Goal: Information Seeking & Learning: Learn about a topic

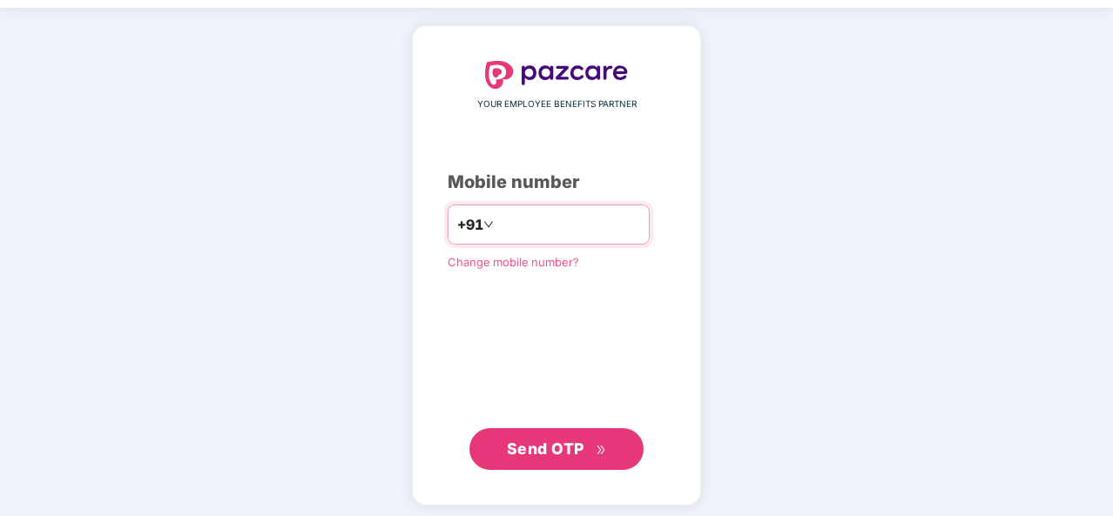
scroll to position [56, 0]
type input "**********"
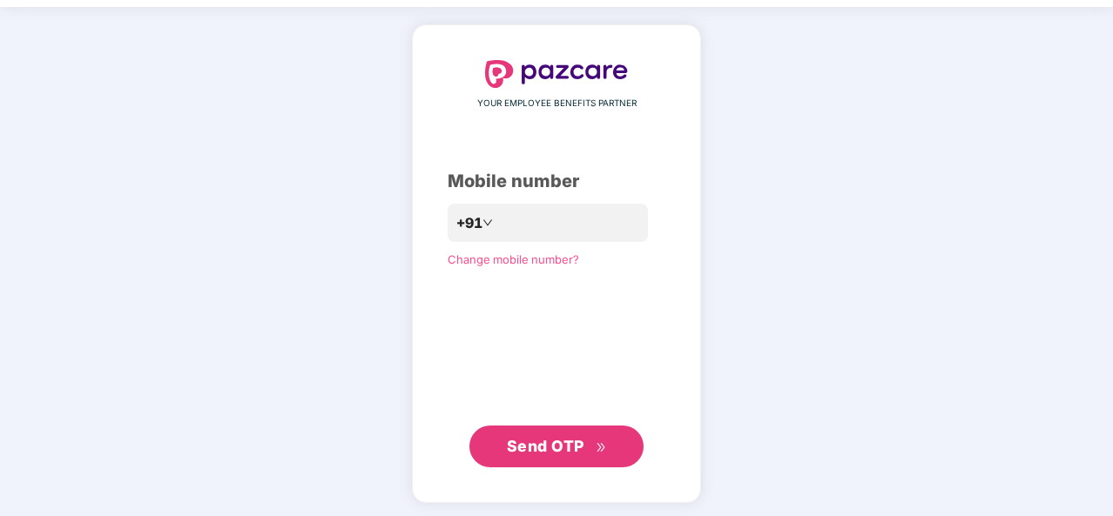
click at [577, 438] on span "Send OTP" at bounding box center [545, 446] width 77 height 18
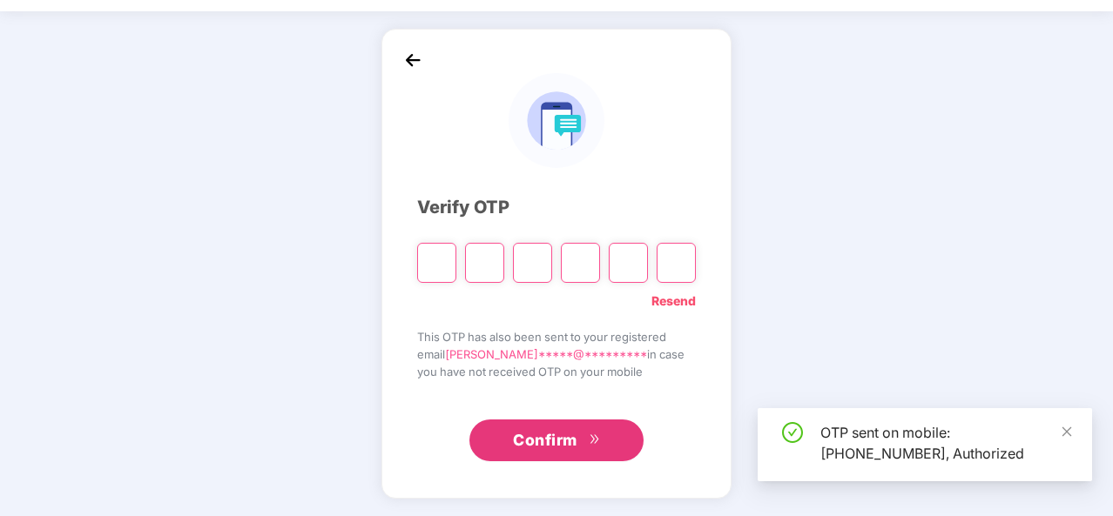
scroll to position [50, 0]
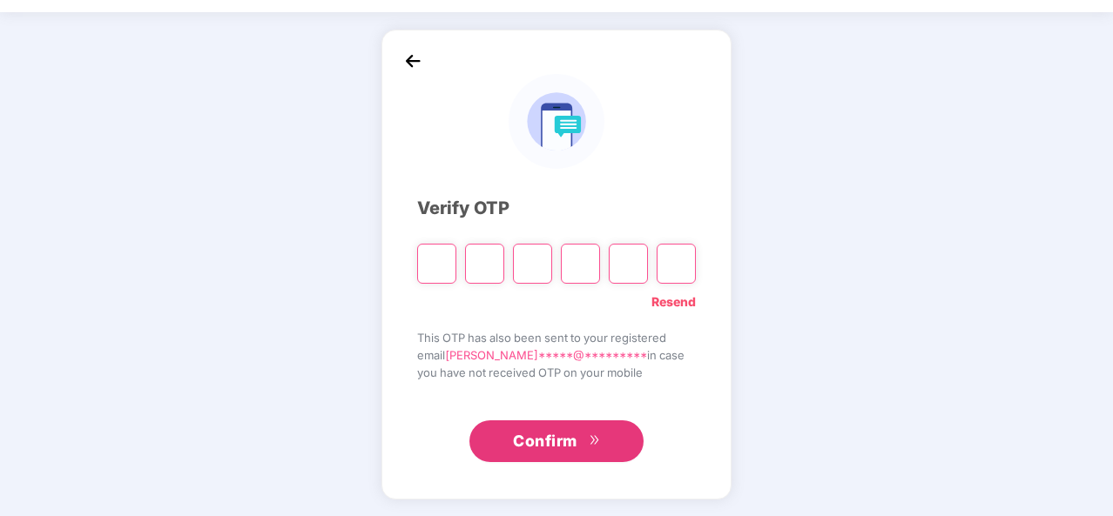
type input "*"
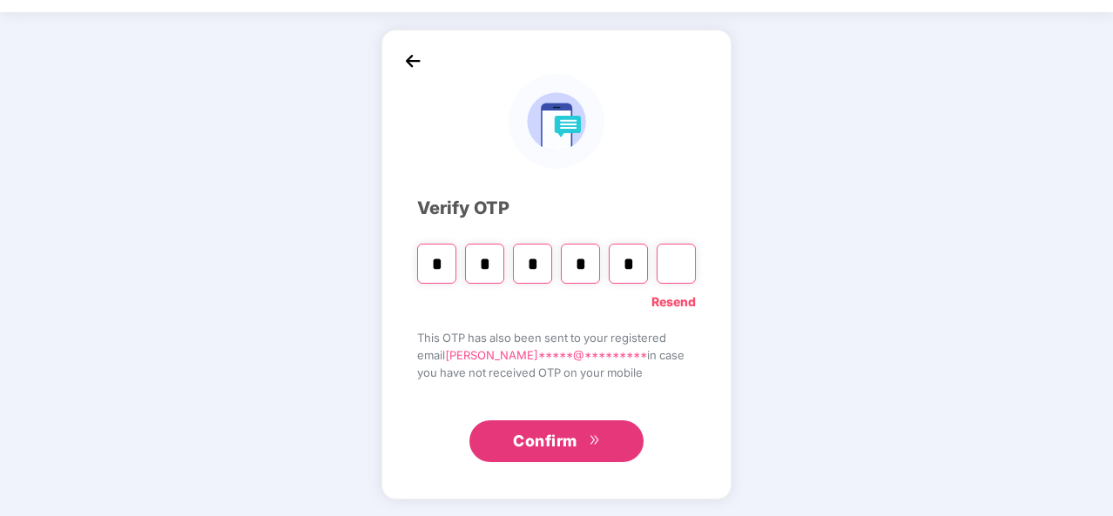
type input "*"
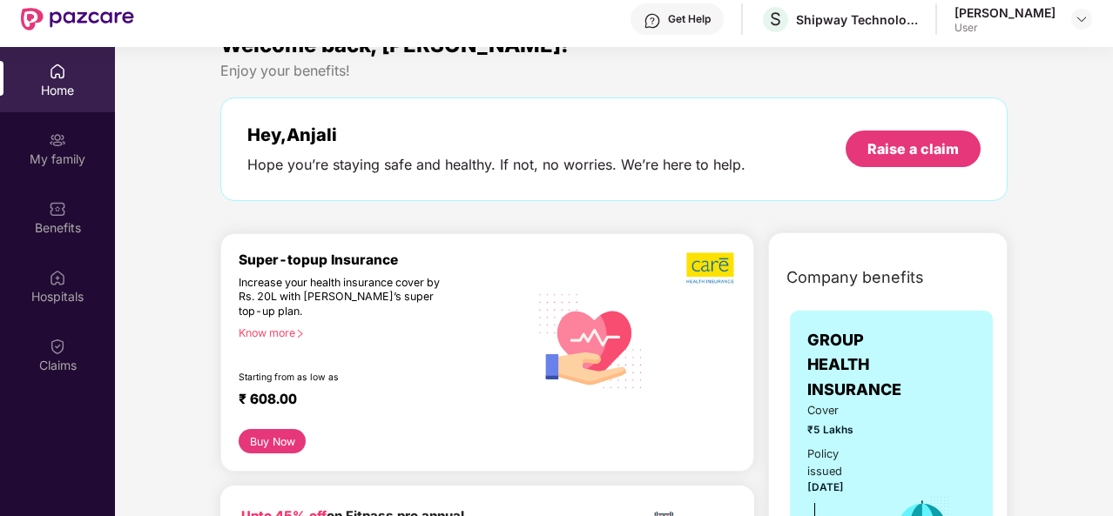
scroll to position [44, 0]
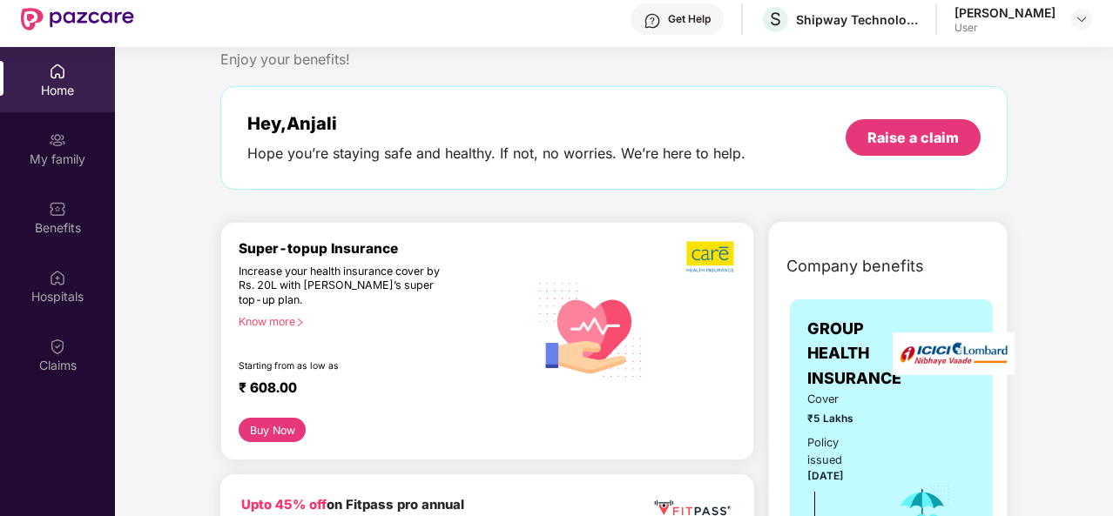
click at [291, 316] on div "Know more" at bounding box center [378, 321] width 279 height 12
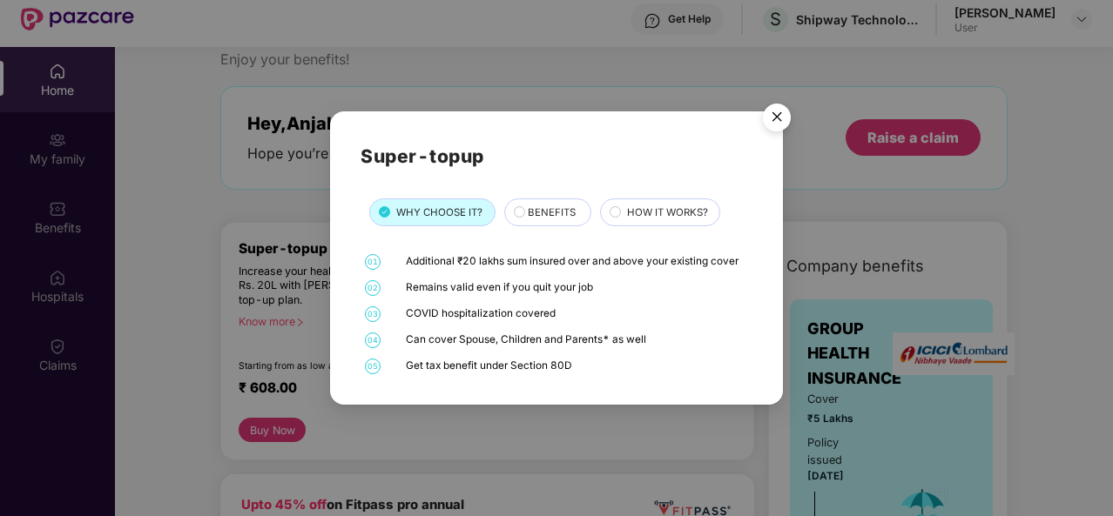
click at [541, 204] on div "BENEFITS" at bounding box center [547, 212] width 87 height 28
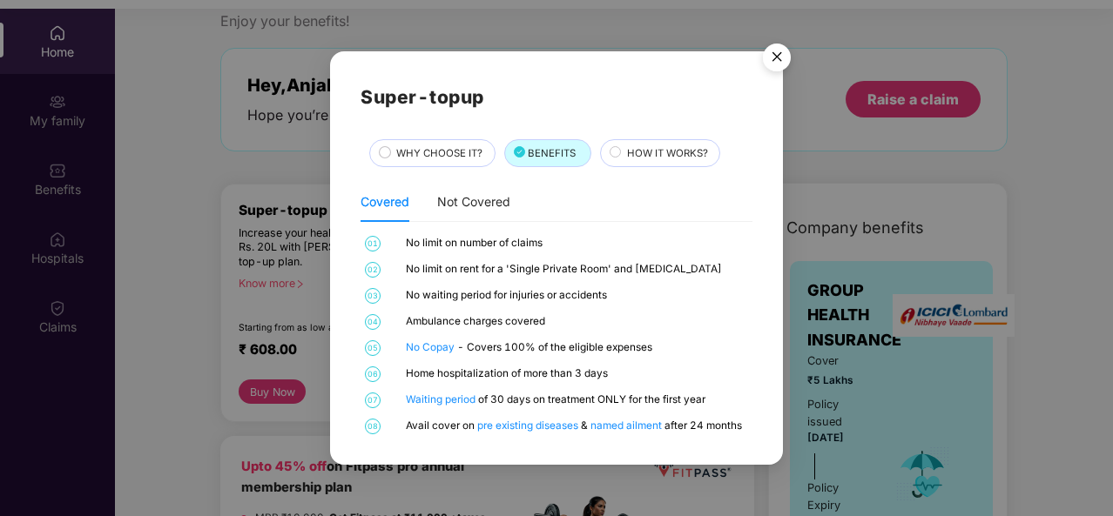
scroll to position [89, 0]
click at [656, 152] on span "HOW IT WORKS?" at bounding box center [667, 153] width 81 height 16
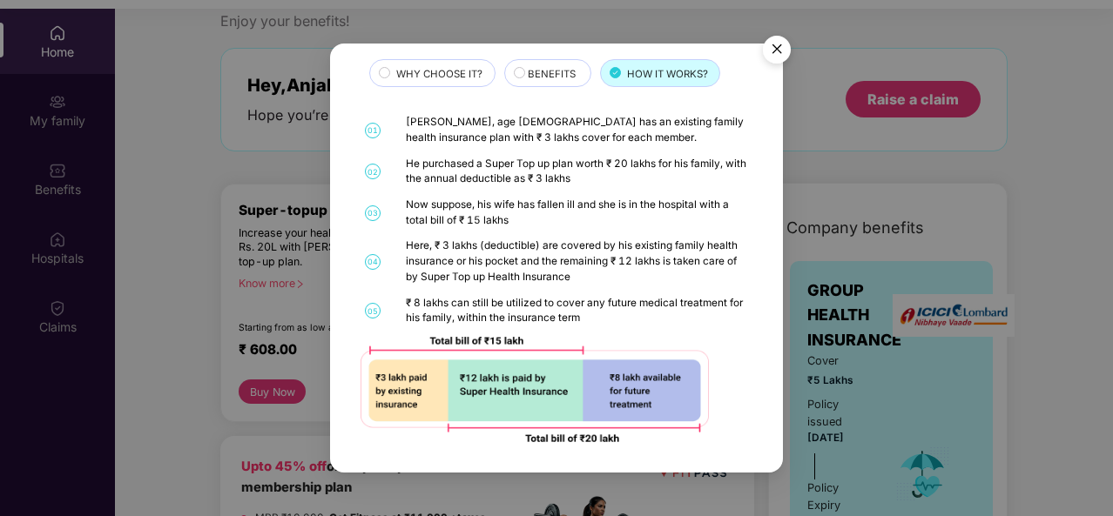
scroll to position [97, 0]
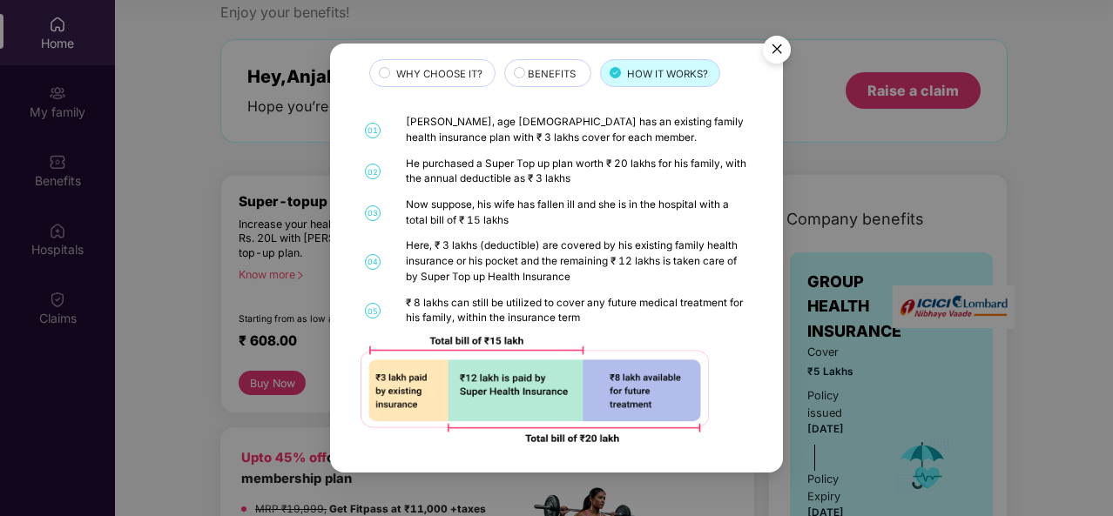
click at [774, 53] on img "Close" at bounding box center [776, 52] width 49 height 49
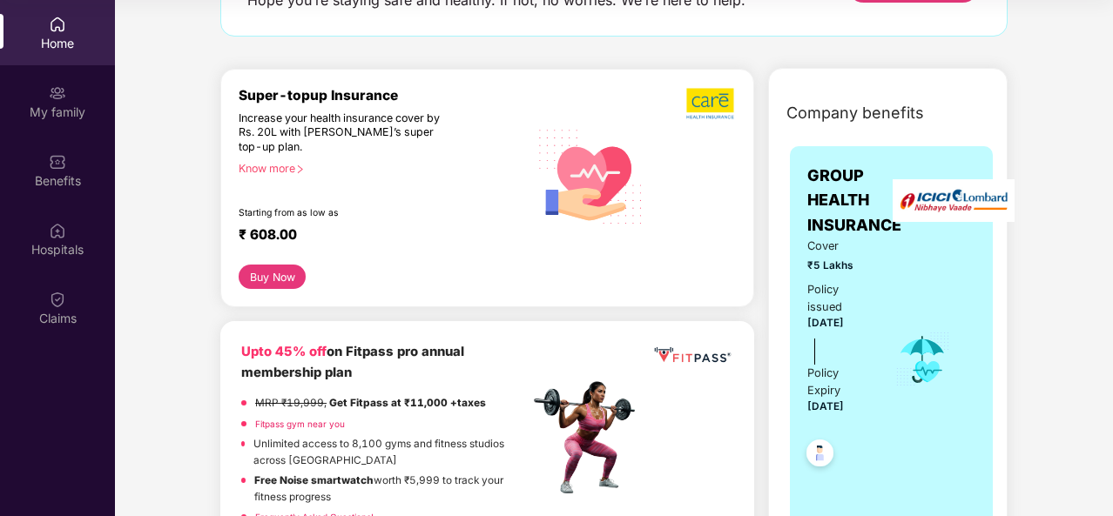
scroll to position [0, 0]
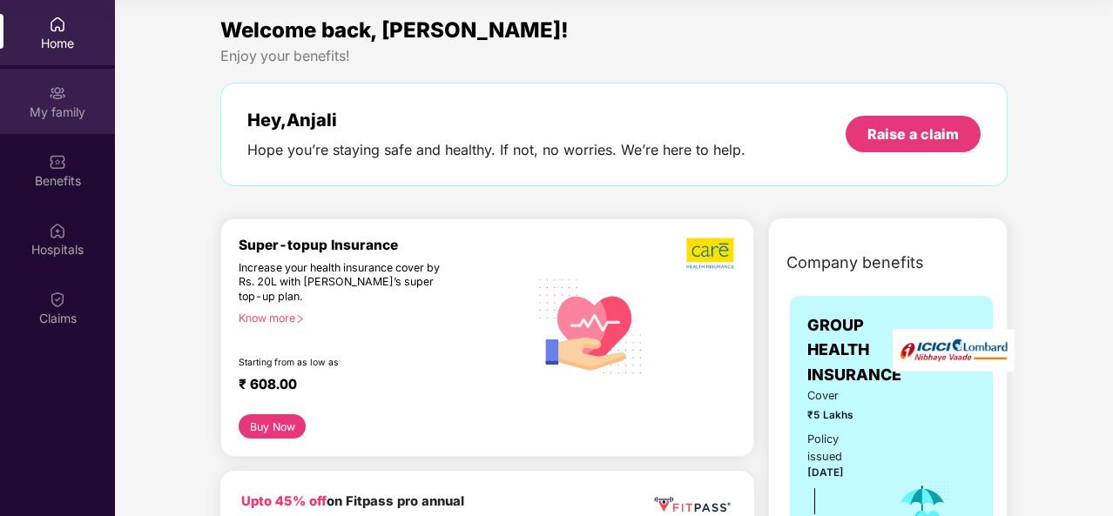
click at [63, 119] on div "My family" at bounding box center [57, 112] width 115 height 17
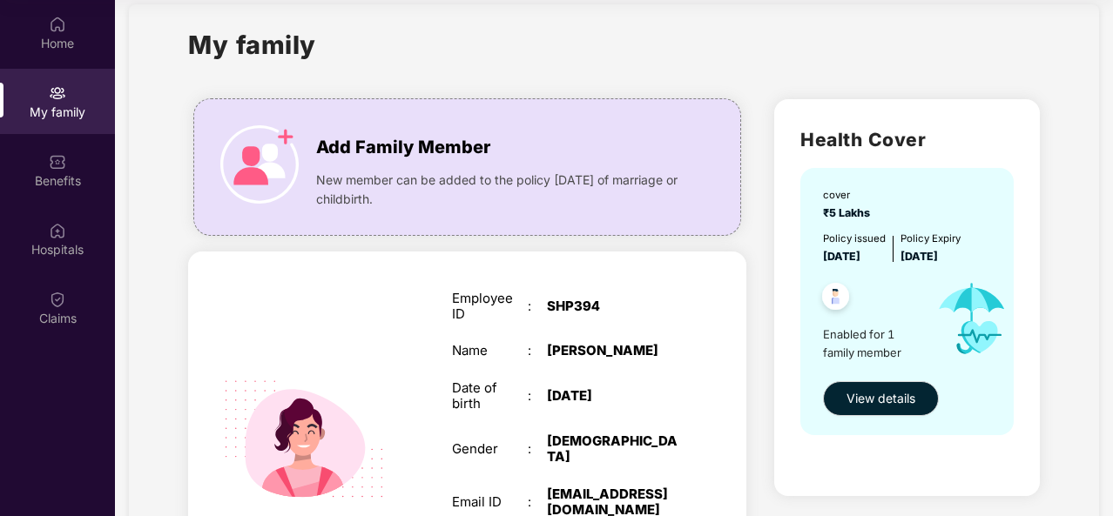
scroll to position [22, 0]
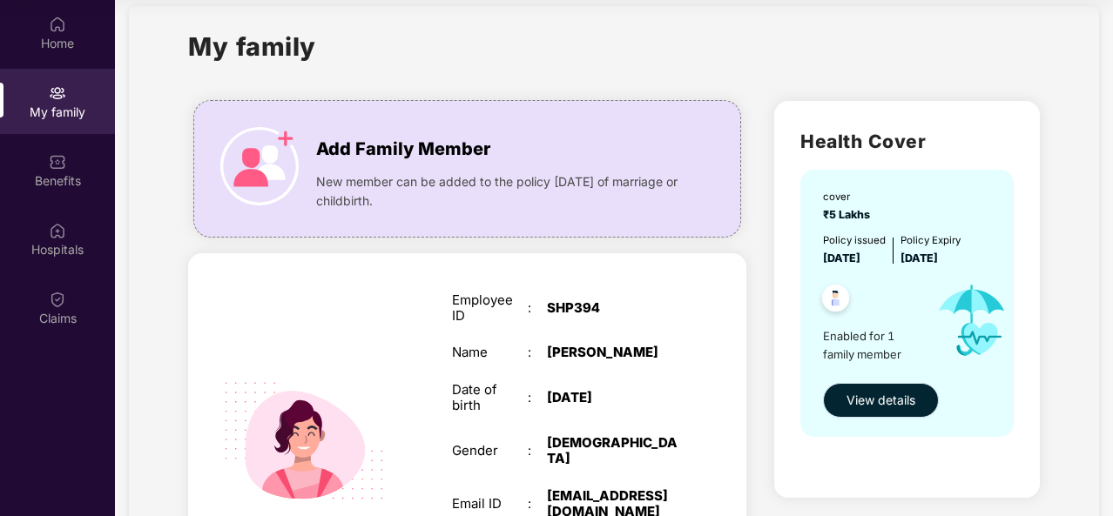
click at [844, 399] on button "View details" at bounding box center [881, 400] width 116 height 35
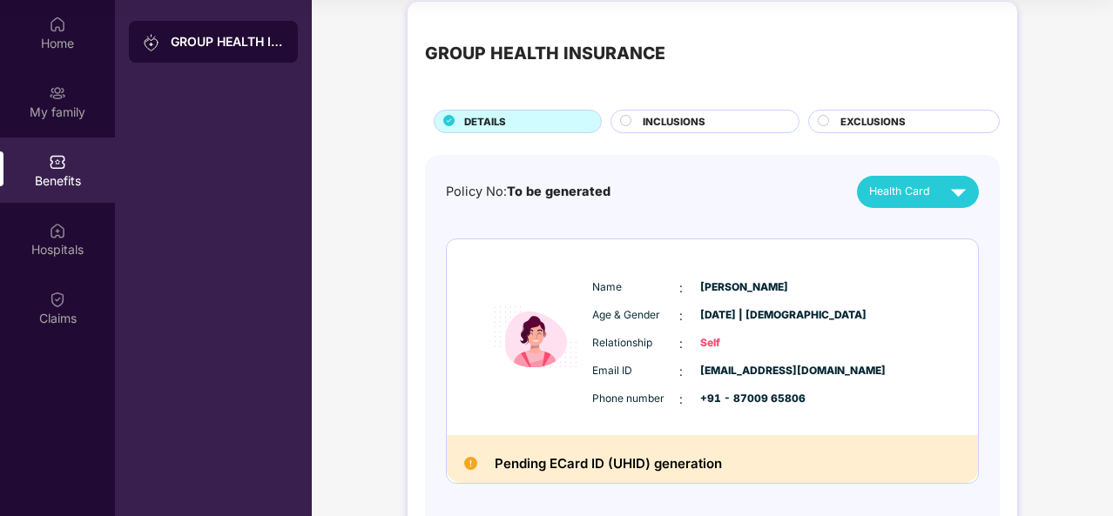
scroll to position [0, 0]
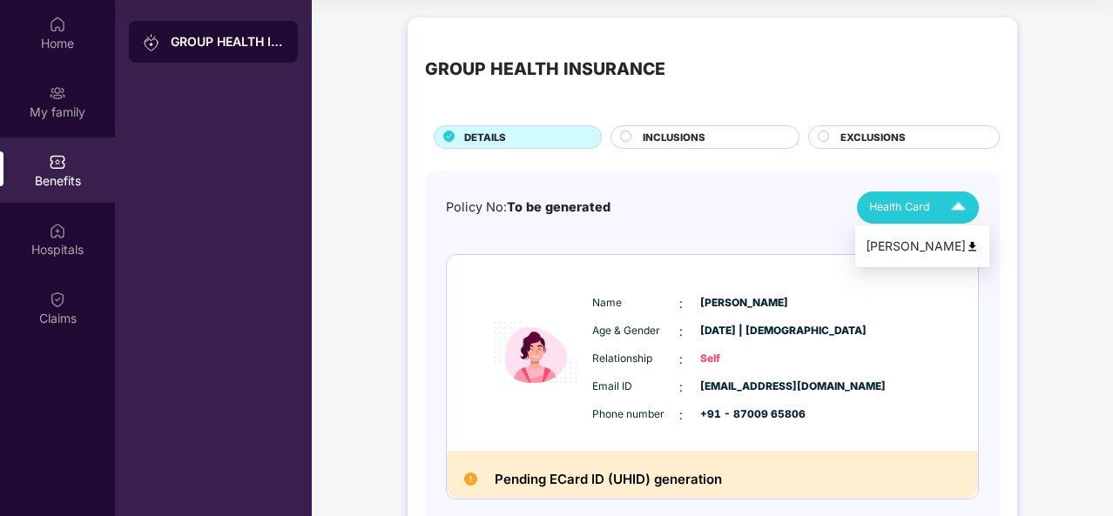
click at [894, 212] on span "Health Card" at bounding box center [899, 206] width 61 height 17
click at [899, 206] on span "Health Card" at bounding box center [899, 206] width 61 height 17
click at [907, 245] on div "[PERSON_NAME]" at bounding box center [921, 246] width 113 height 19
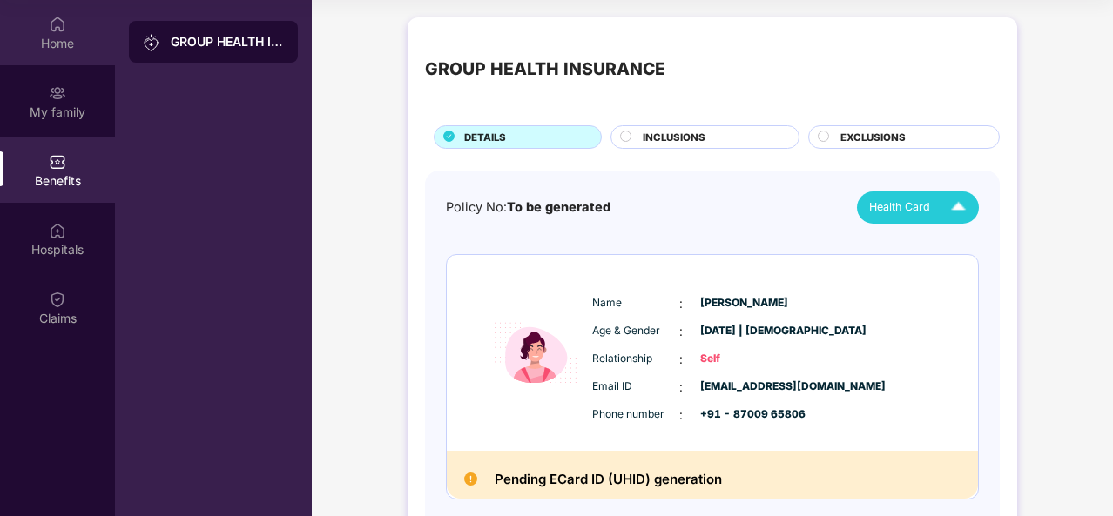
click at [63, 8] on div "Home" at bounding box center [57, 32] width 115 height 65
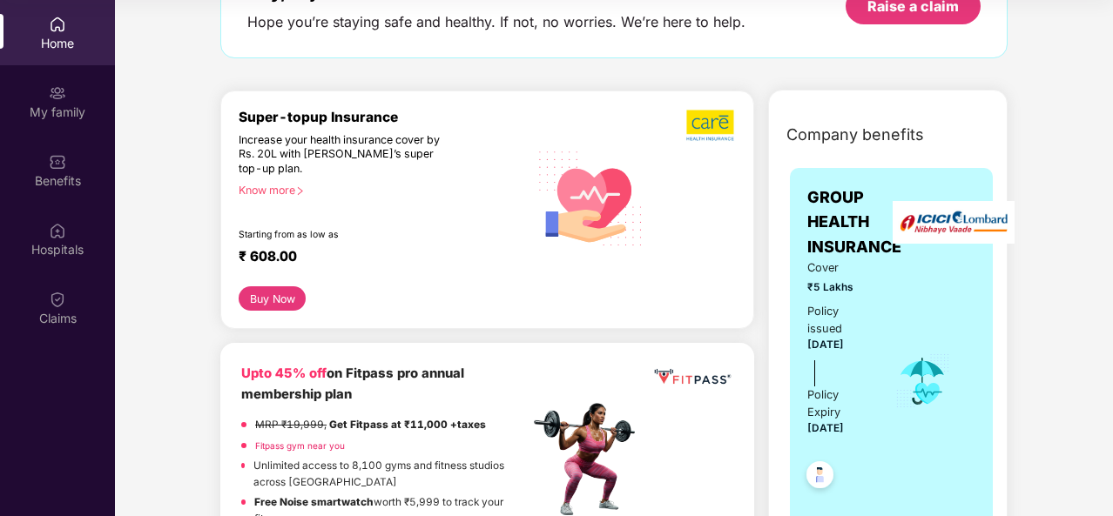
scroll to position [129, 0]
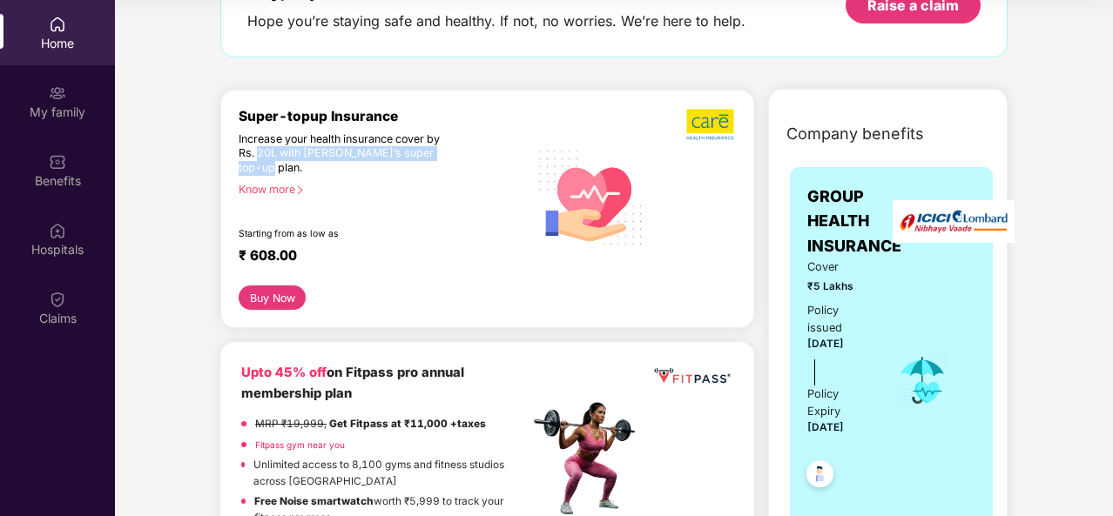
drag, startPoint x: 257, startPoint y: 154, endPoint x: 291, endPoint y: 163, distance: 35.0
click at [291, 163] on div "Increase your health insurance cover by Rs. 20L with [PERSON_NAME]’s super top-…" at bounding box center [346, 154] width 215 height 44
drag, startPoint x: 273, startPoint y: 251, endPoint x: 232, endPoint y: 247, distance: 41.1
click at [232, 247] on div "Super-topup Insurance Increase your health insurance cover by Rs. 20L with [PER…" at bounding box center [487, 209] width 534 height 239
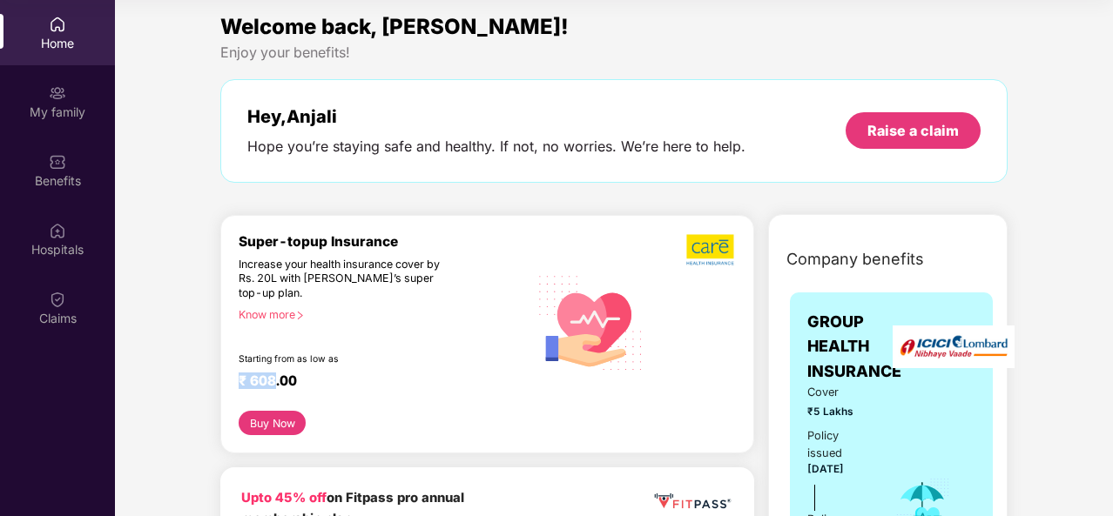
scroll to position [0, 0]
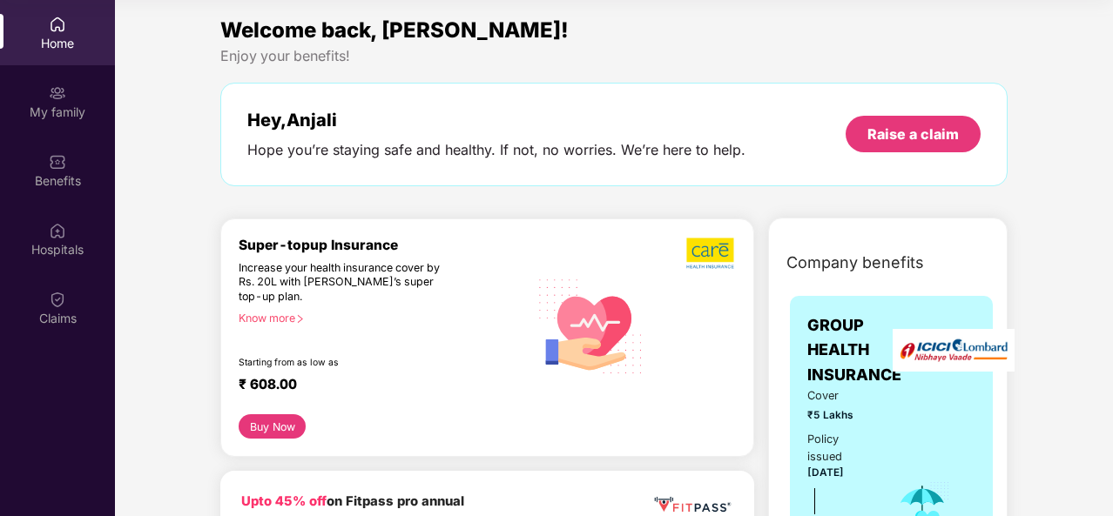
click at [288, 314] on div "Know more" at bounding box center [378, 318] width 279 height 12
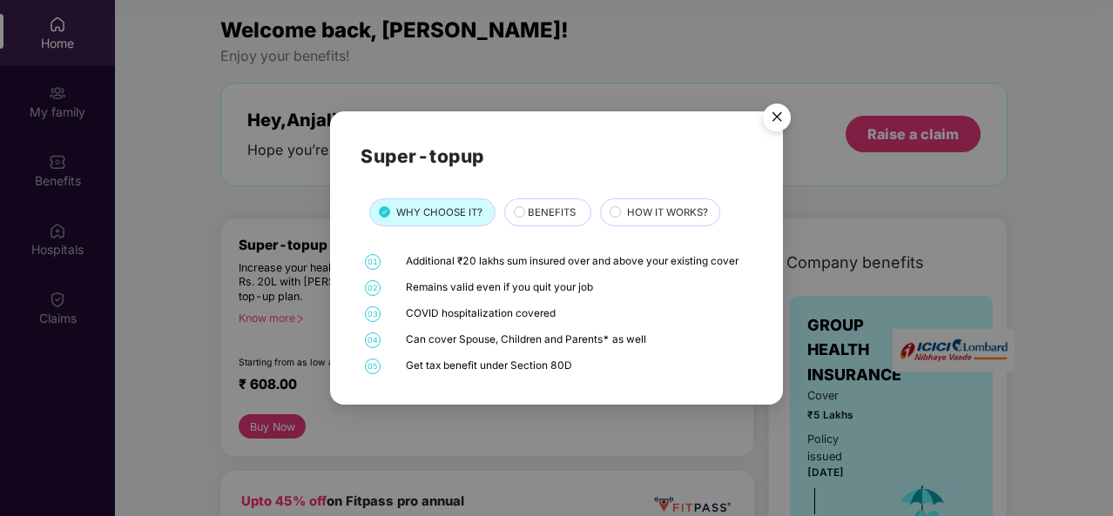
click at [551, 211] on span "BENEFITS" at bounding box center [552, 213] width 48 height 16
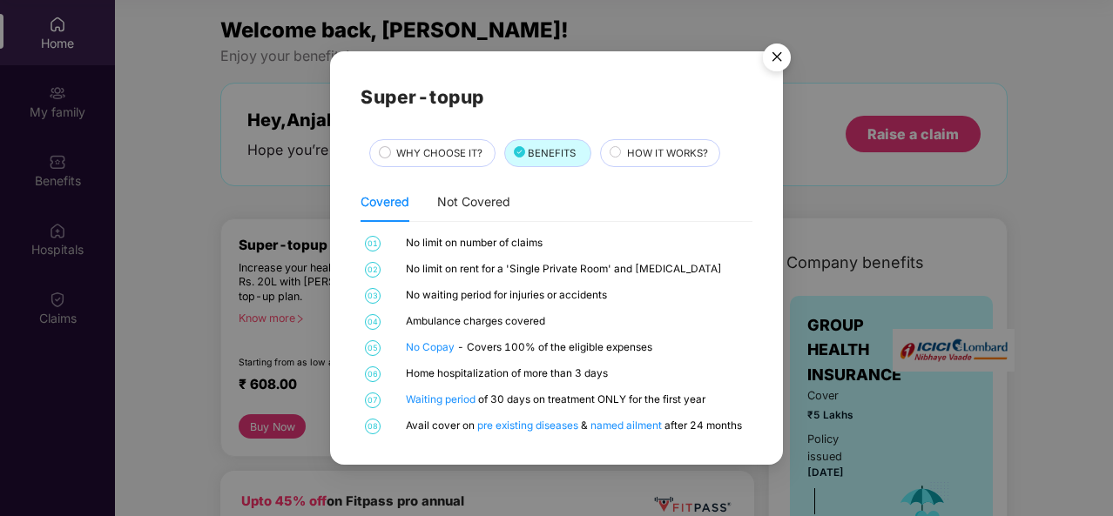
click at [459, 156] on span "WHY CHOOSE IT?" at bounding box center [439, 153] width 86 height 16
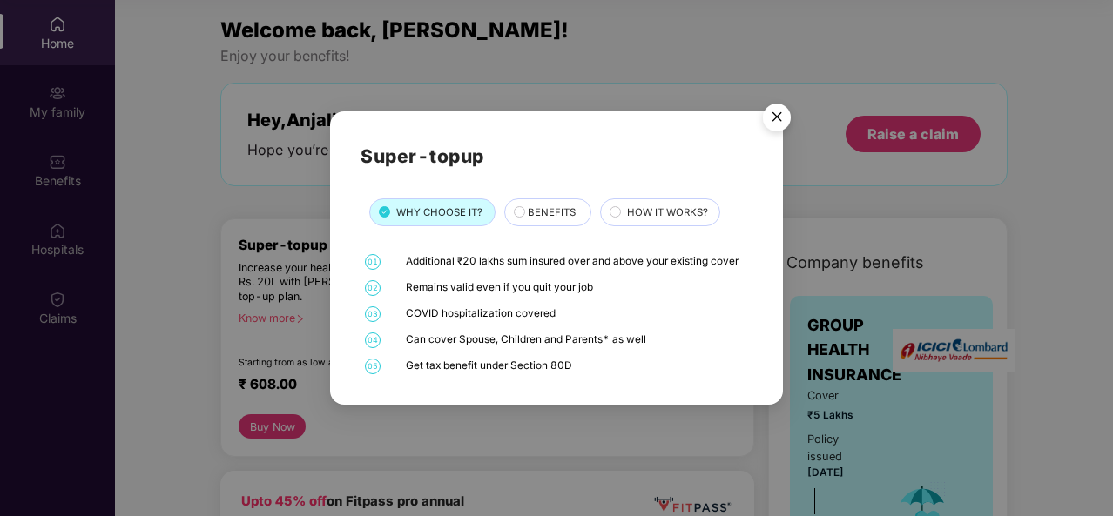
click at [770, 130] on img "Close" at bounding box center [776, 120] width 49 height 49
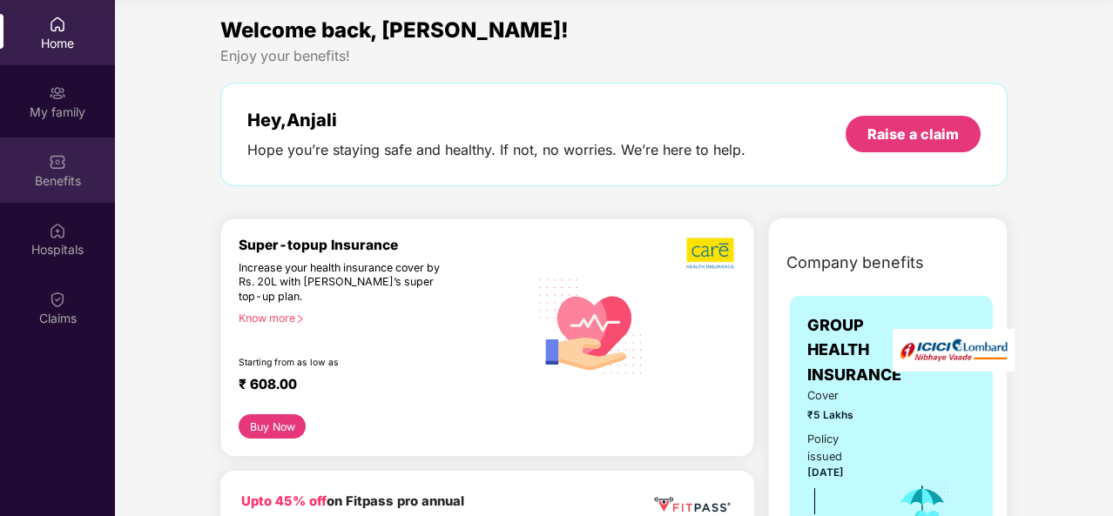
click at [50, 163] on img at bounding box center [57, 161] width 17 height 17
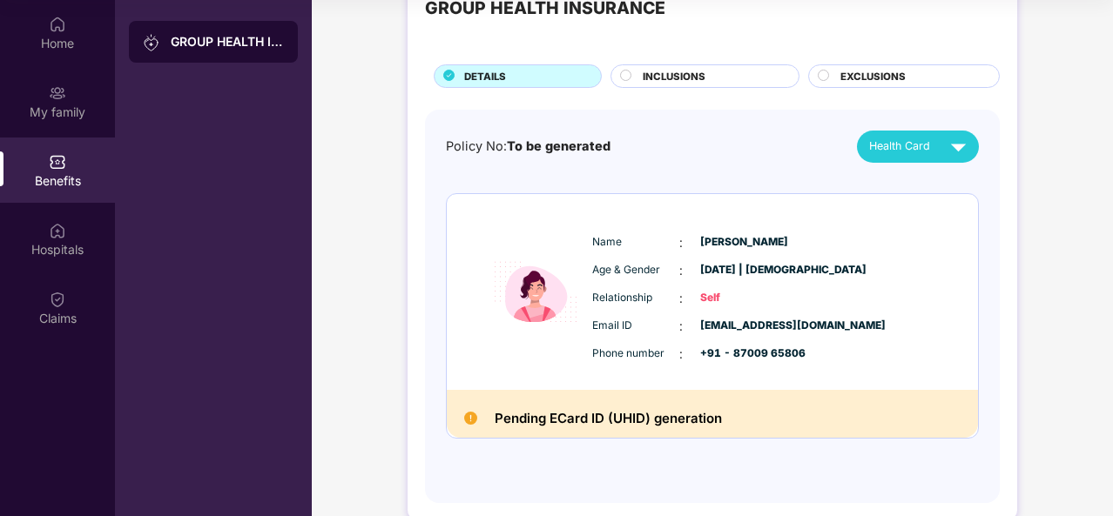
scroll to position [90, 0]
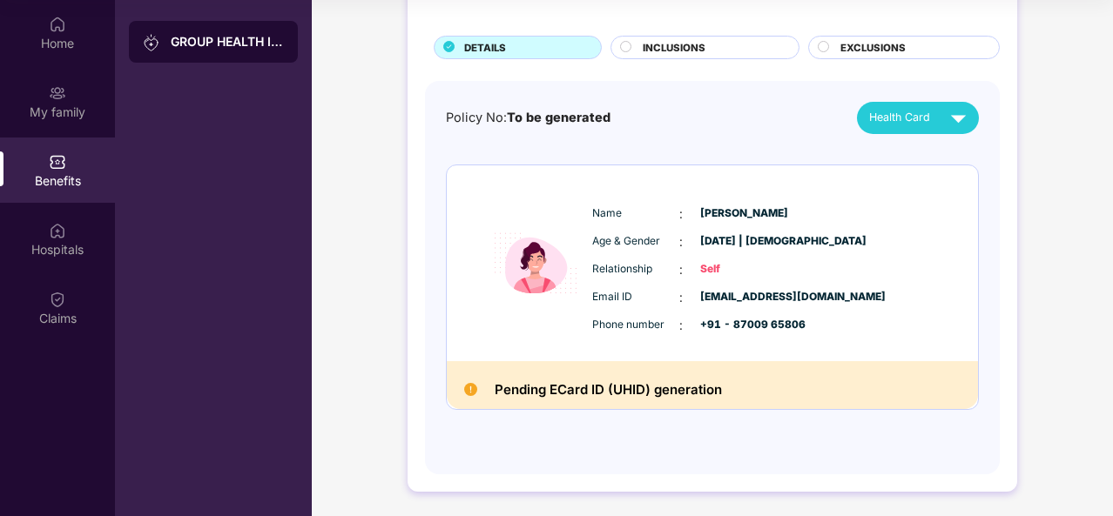
click at [676, 32] on div "GROUP HEALTH INSURANCE DETAILS INCLUSIONS EXCLUSIONS" at bounding box center [712, 2] width 575 height 114
click at [677, 36] on div "INCLUSIONS" at bounding box center [704, 48] width 189 height 24
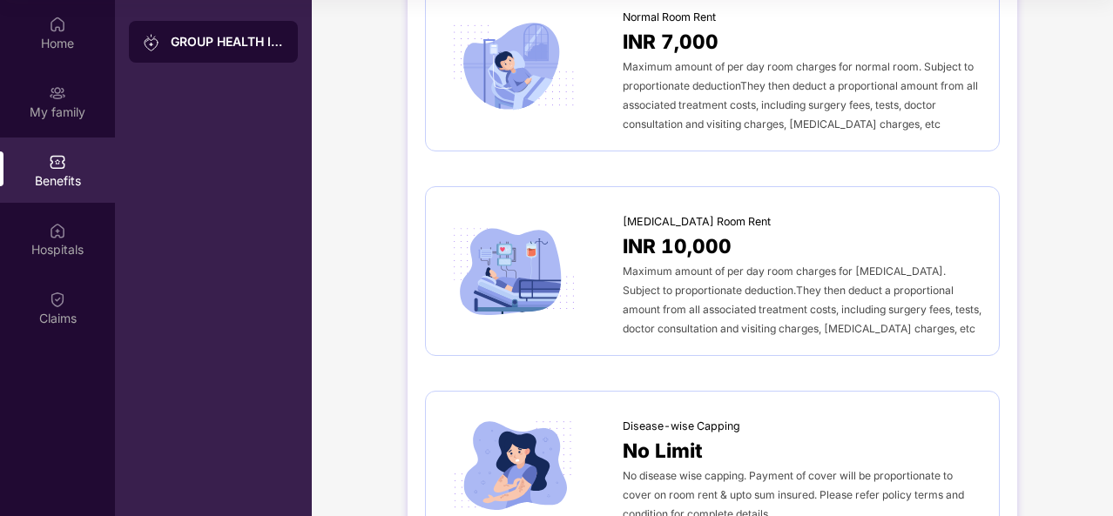
scroll to position [0, 0]
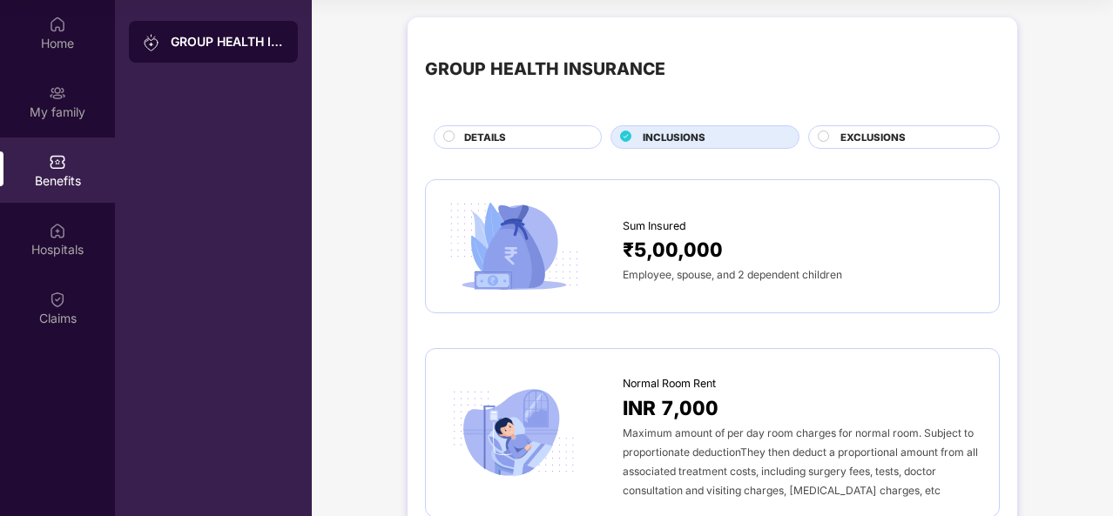
click at [861, 134] on span "EXCLUSIONS" at bounding box center [872, 138] width 65 height 16
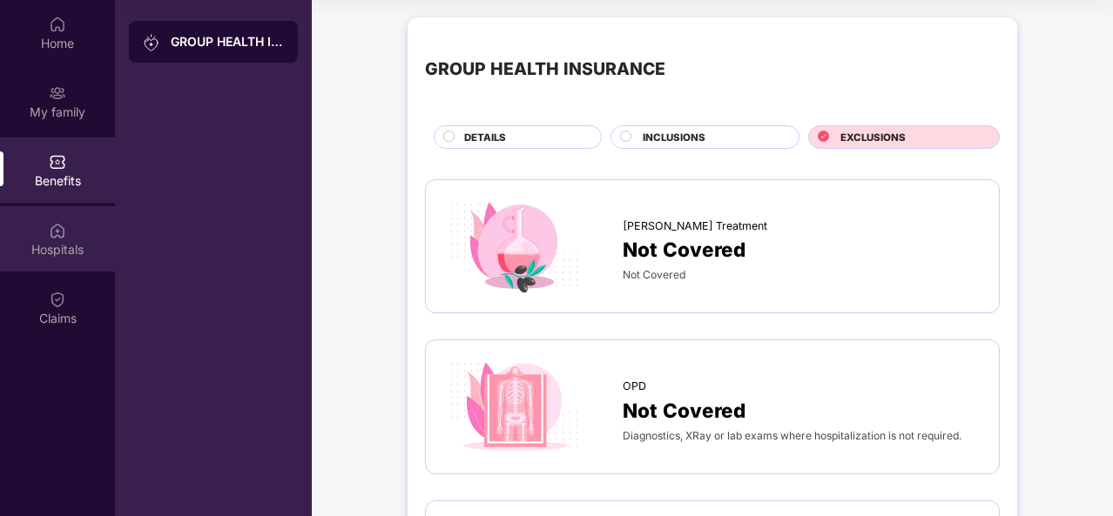
click at [44, 249] on div "Hospitals" at bounding box center [57, 249] width 115 height 17
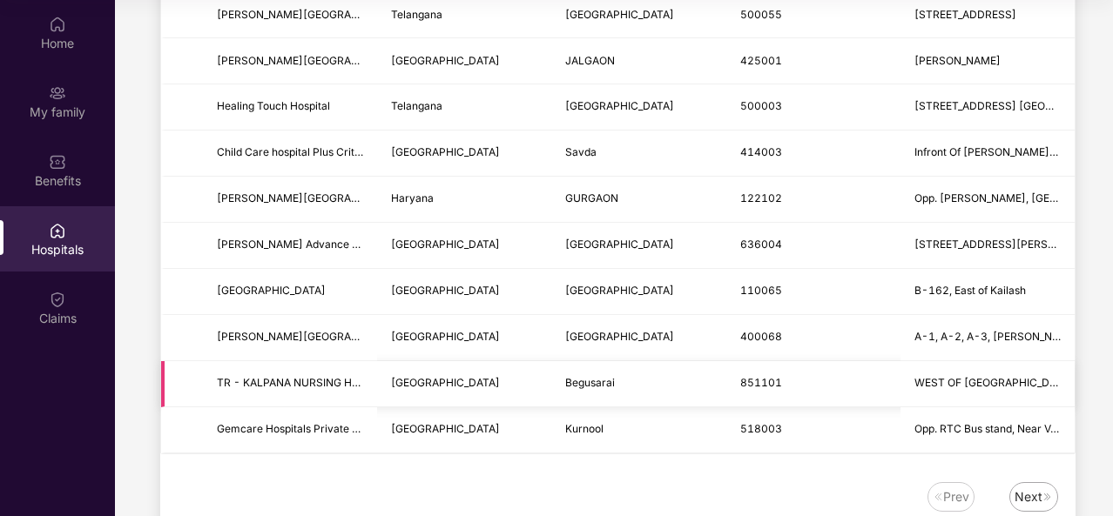
scroll to position [2150, 0]
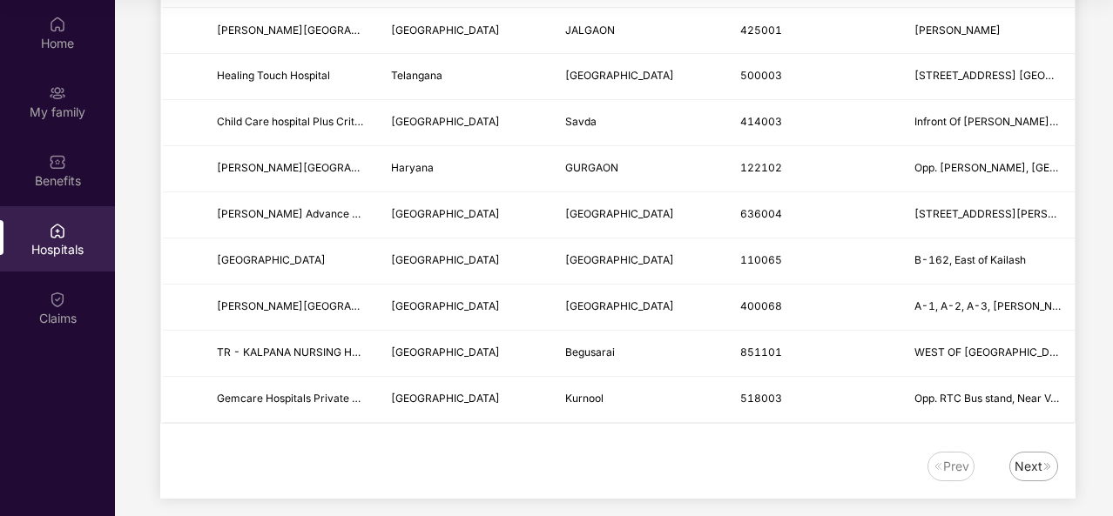
click at [1022, 457] on div "Next" at bounding box center [1028, 466] width 28 height 19
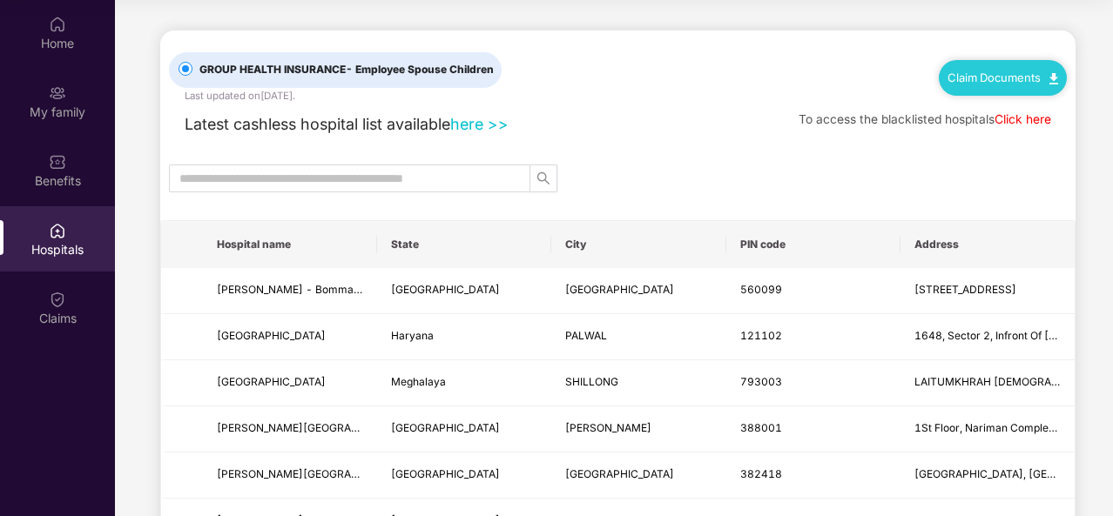
scroll to position [0, 0]
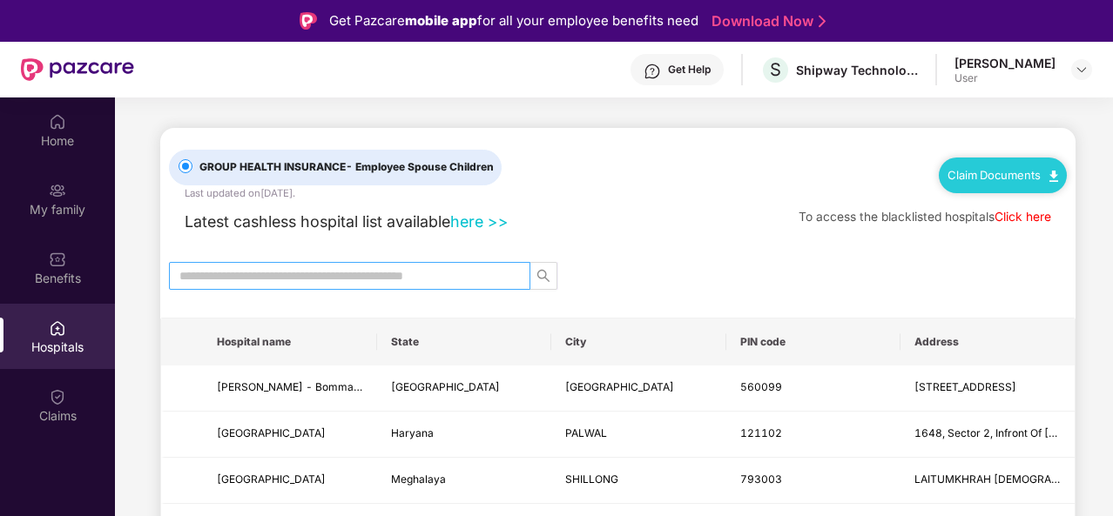
click at [411, 262] on span at bounding box center [349, 276] width 361 height 28
click at [408, 271] on input "text" at bounding box center [342, 275] width 326 height 19
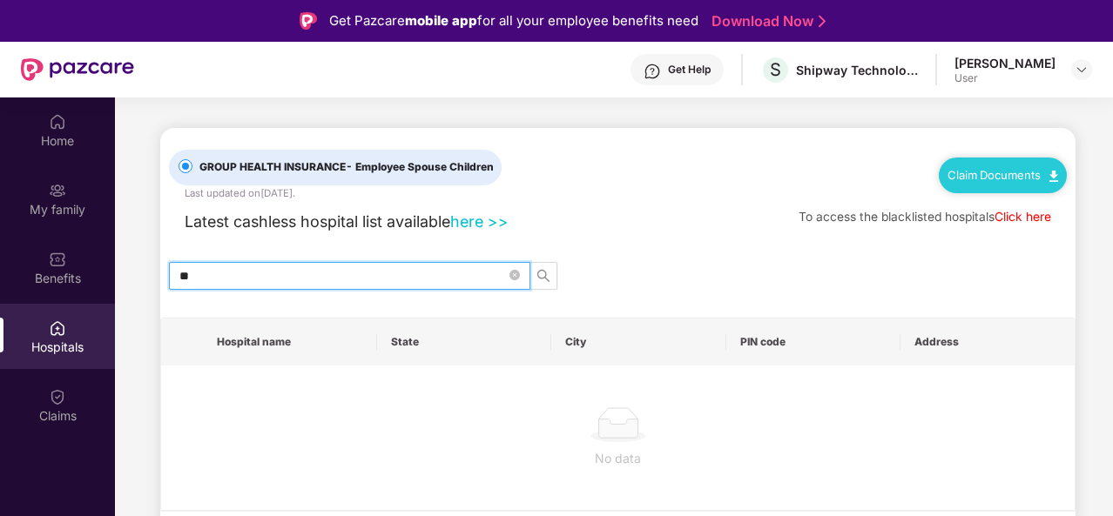
type input "*"
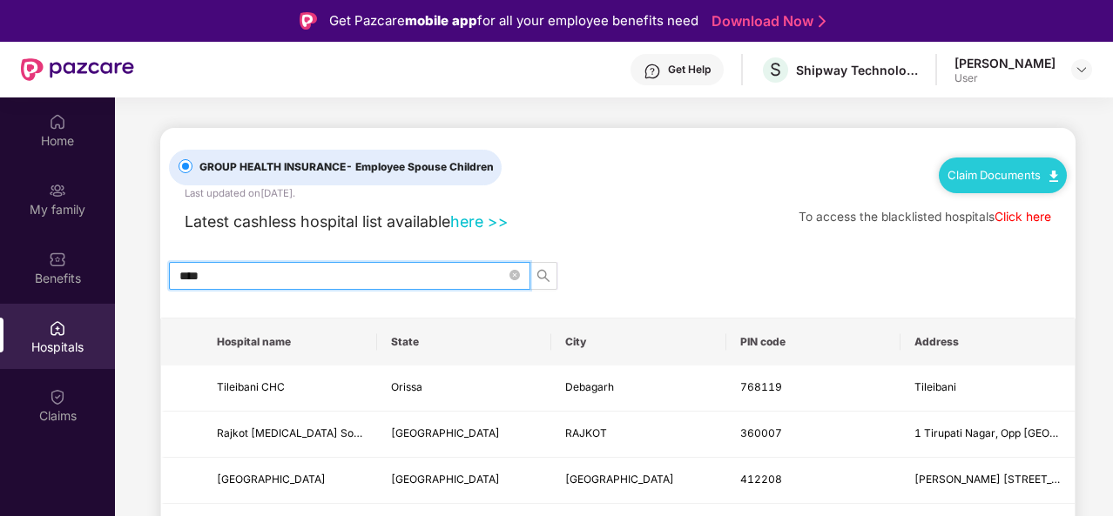
type input "*****"
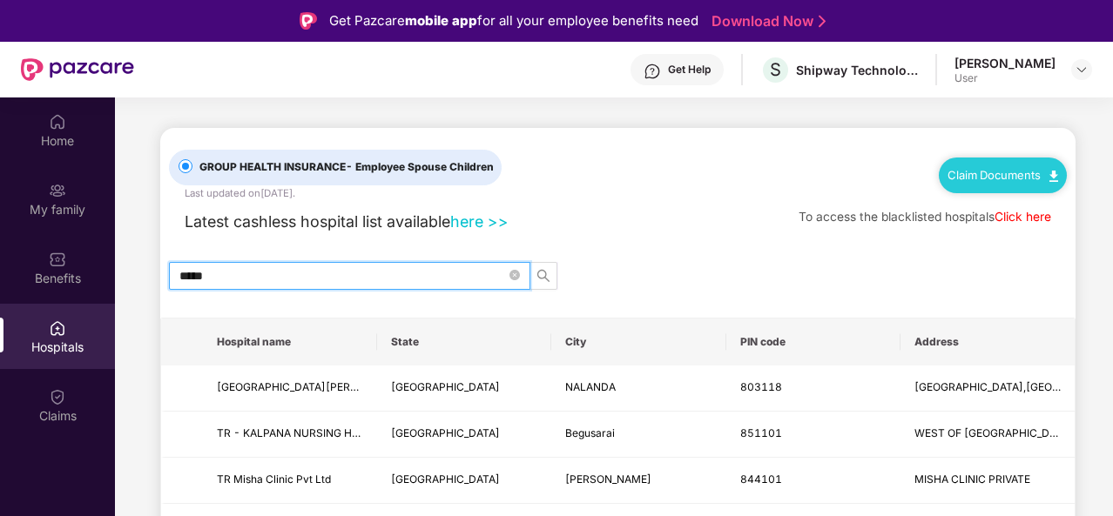
click at [186, 272] on input "*****" at bounding box center [342, 275] width 326 height 19
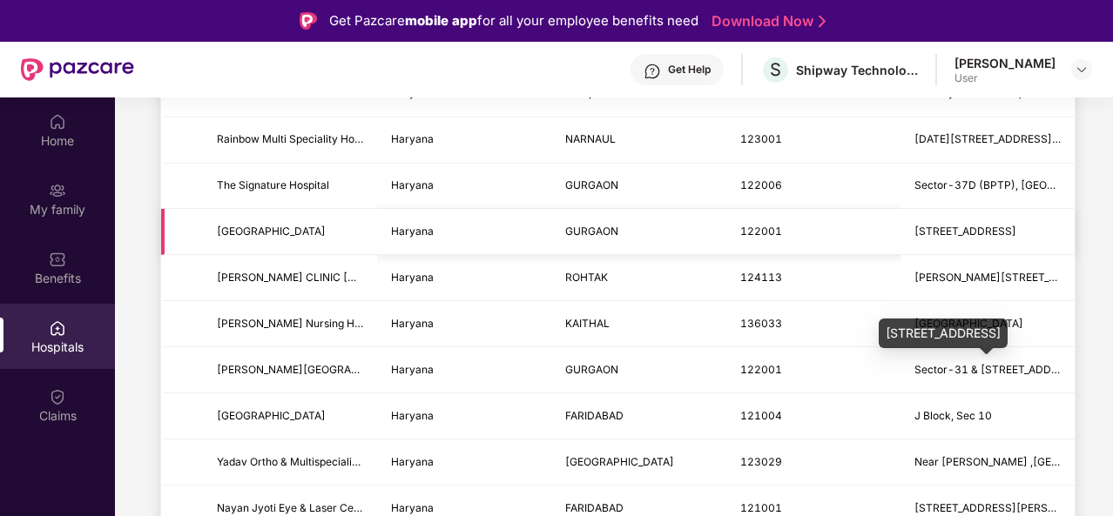
scroll to position [572, 0]
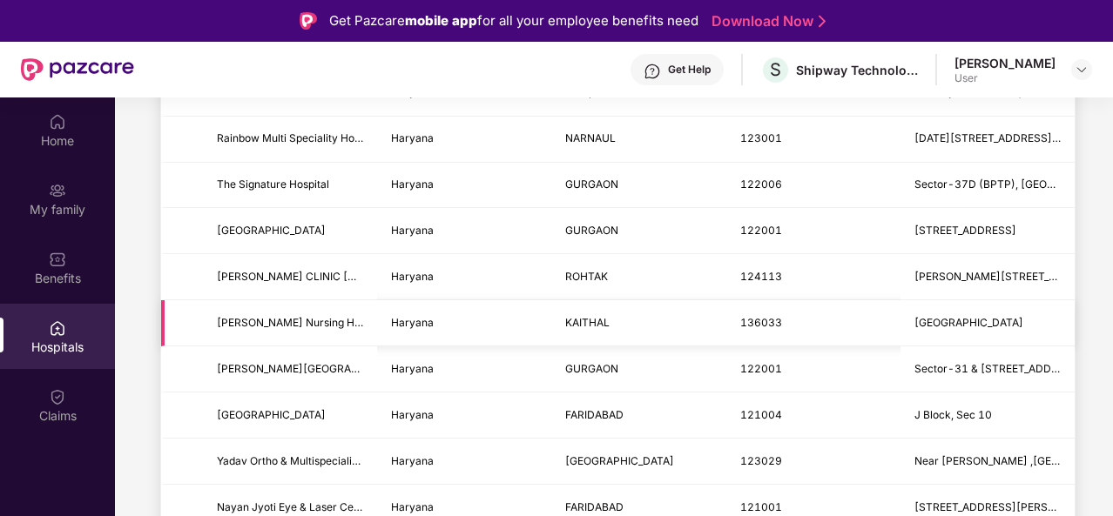
type input "*******"
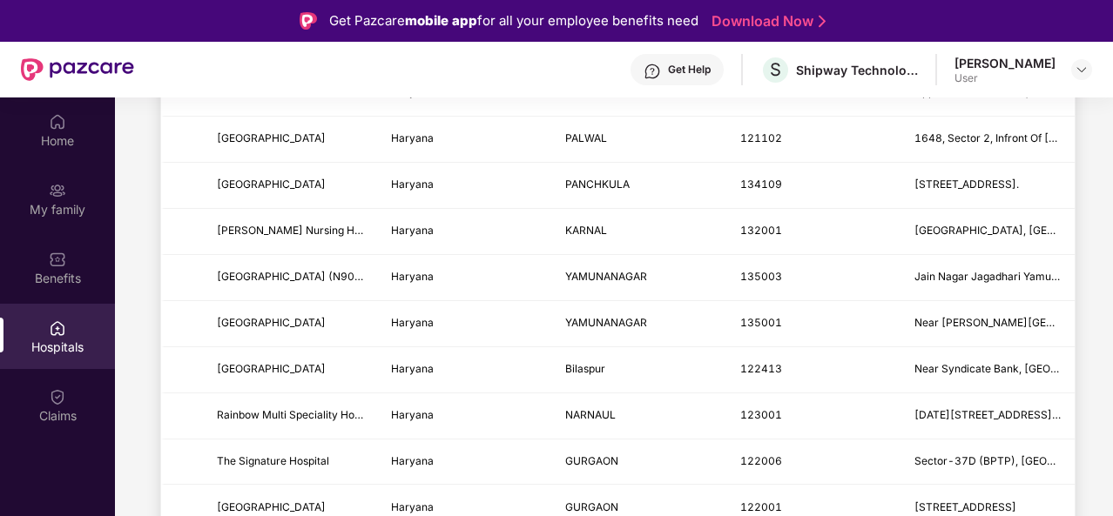
scroll to position [0, 0]
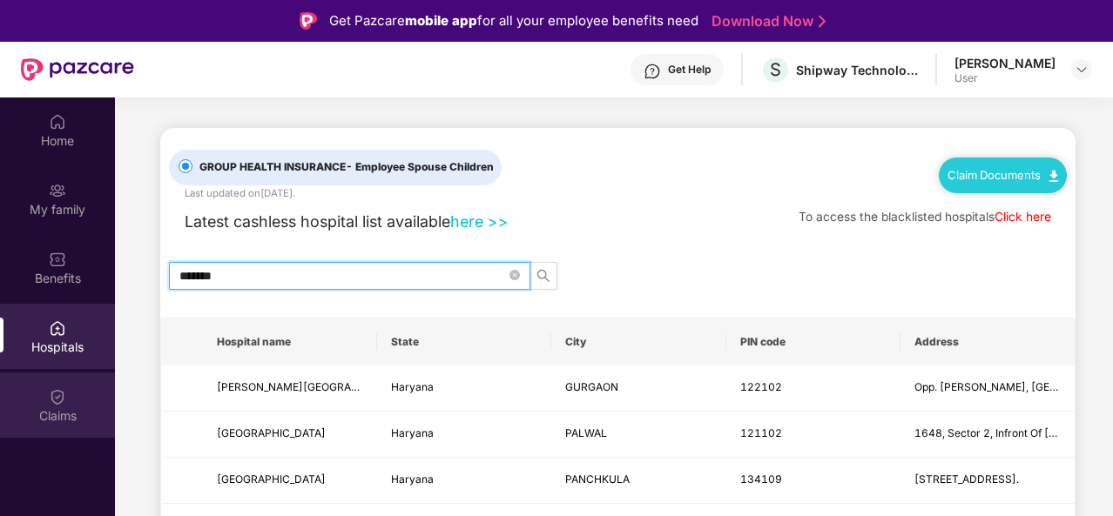
click at [42, 415] on div "Claims" at bounding box center [57, 415] width 115 height 17
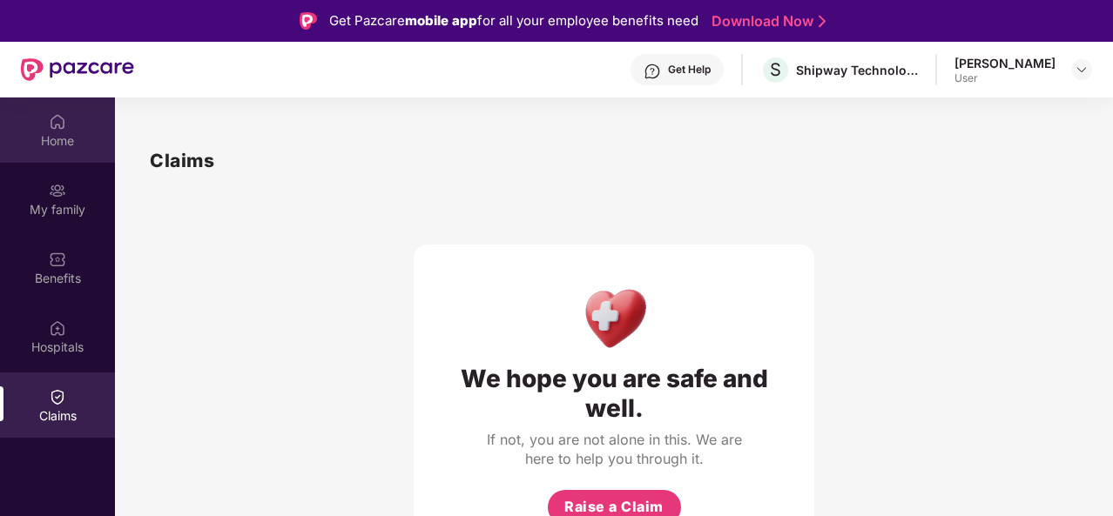
click at [59, 150] on div "Home" at bounding box center [57, 129] width 115 height 65
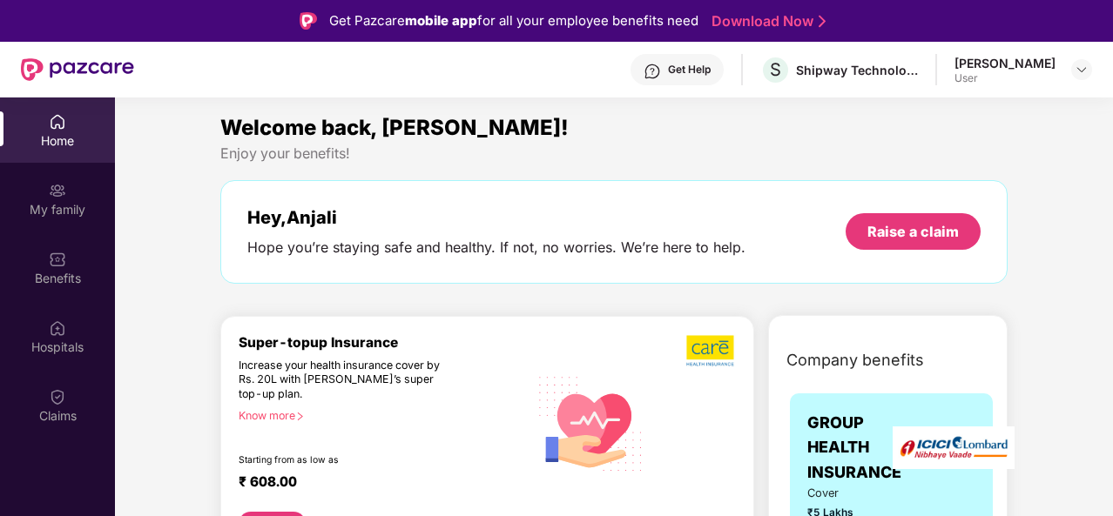
scroll to position [92, 0]
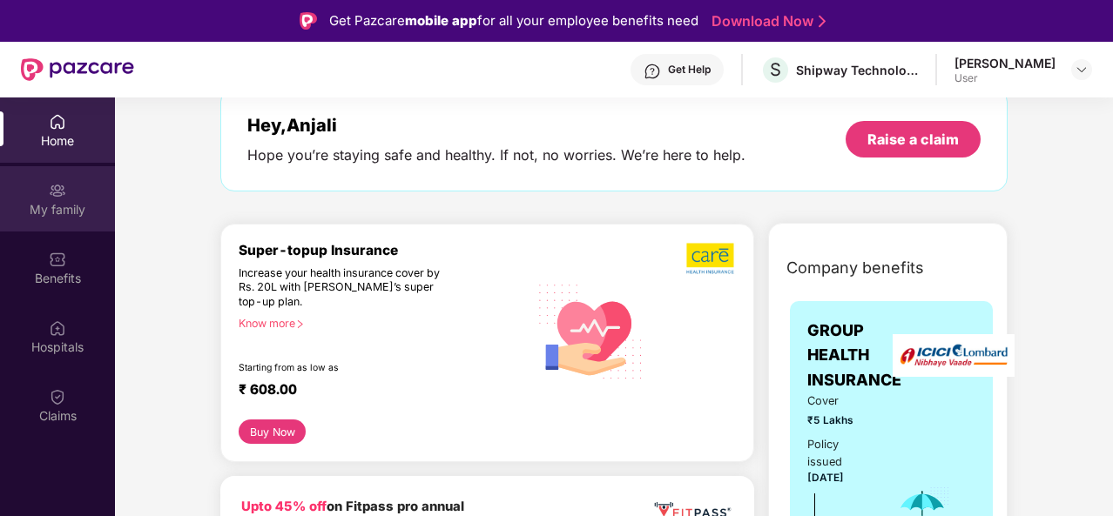
click at [50, 186] on img at bounding box center [57, 190] width 17 height 17
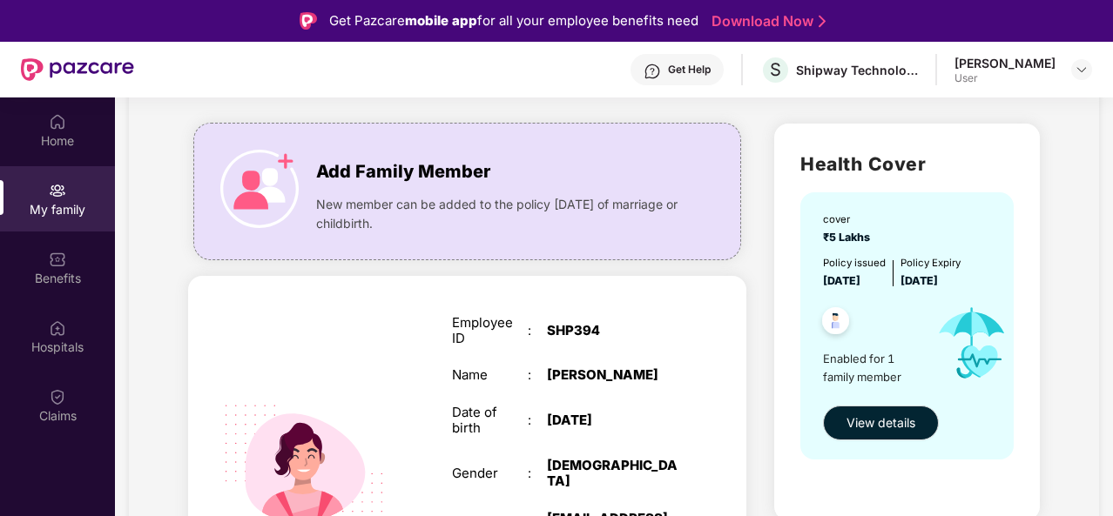
scroll to position [95, 0]
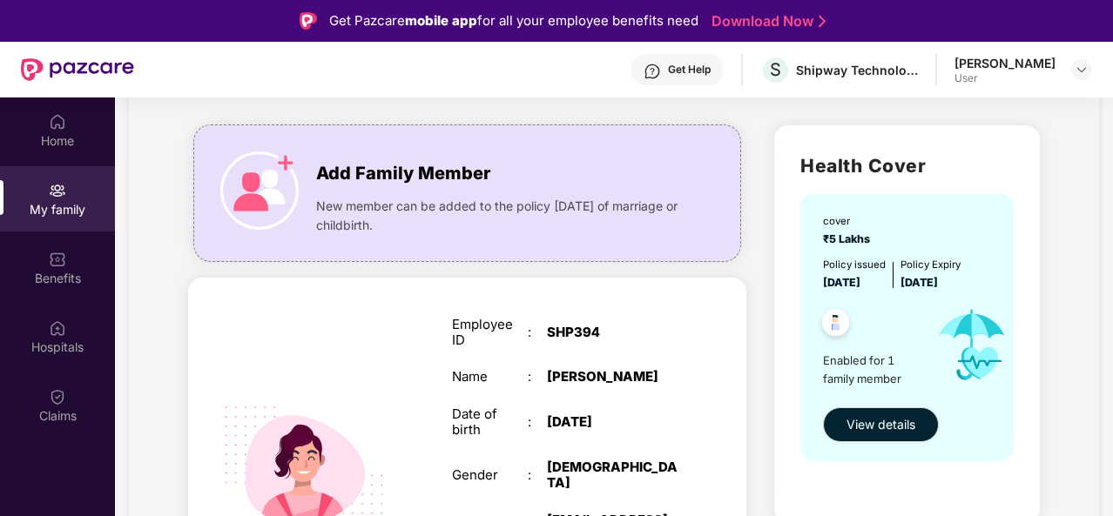
click at [829, 368] on span "Enabled for 1 family member" at bounding box center [873, 370] width 100 height 36
drag, startPoint x: 829, startPoint y: 368, endPoint x: 888, endPoint y: 387, distance: 62.0
click at [888, 387] on span "Enabled for 1 family member" at bounding box center [873, 370] width 100 height 36
click at [931, 382] on img at bounding box center [972, 345] width 98 height 107
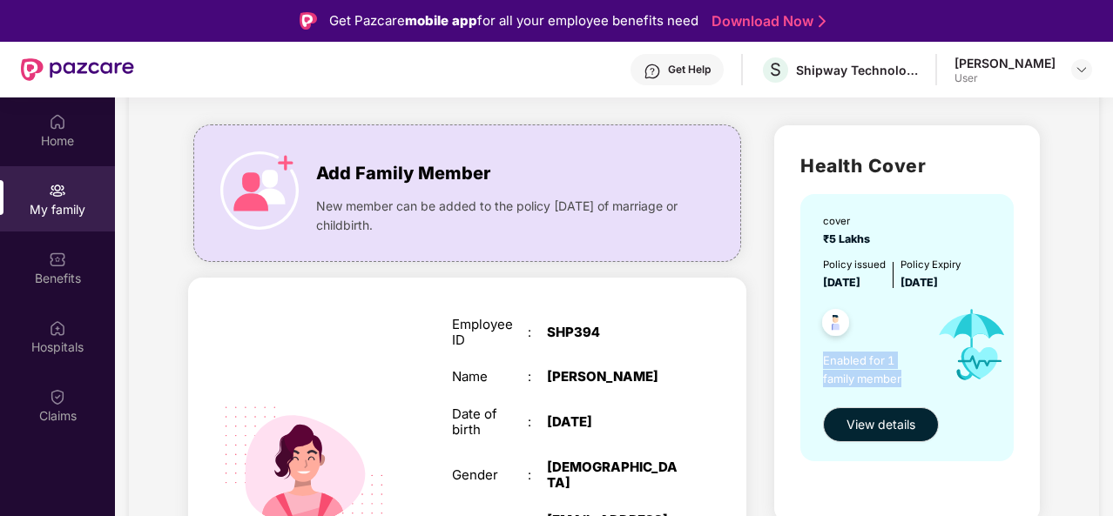
click at [931, 382] on img at bounding box center [972, 345] width 98 height 107
click at [879, 332] on div at bounding box center [868, 325] width 109 height 43
click at [459, 198] on span "New member can be added to the policy [DATE] of marriage or childbirth." at bounding box center [501, 216] width 370 height 38
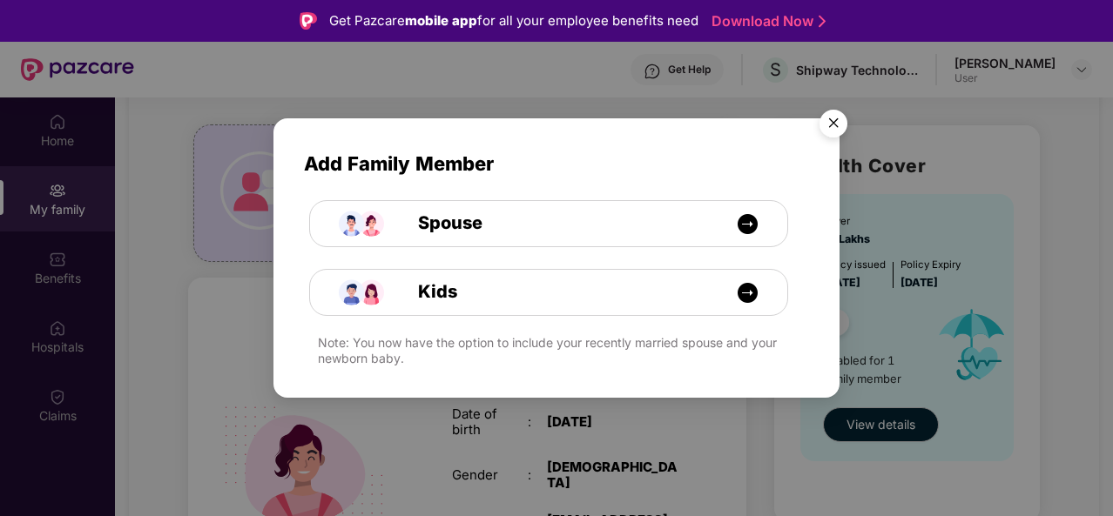
click at [824, 116] on img "Close" at bounding box center [833, 126] width 49 height 49
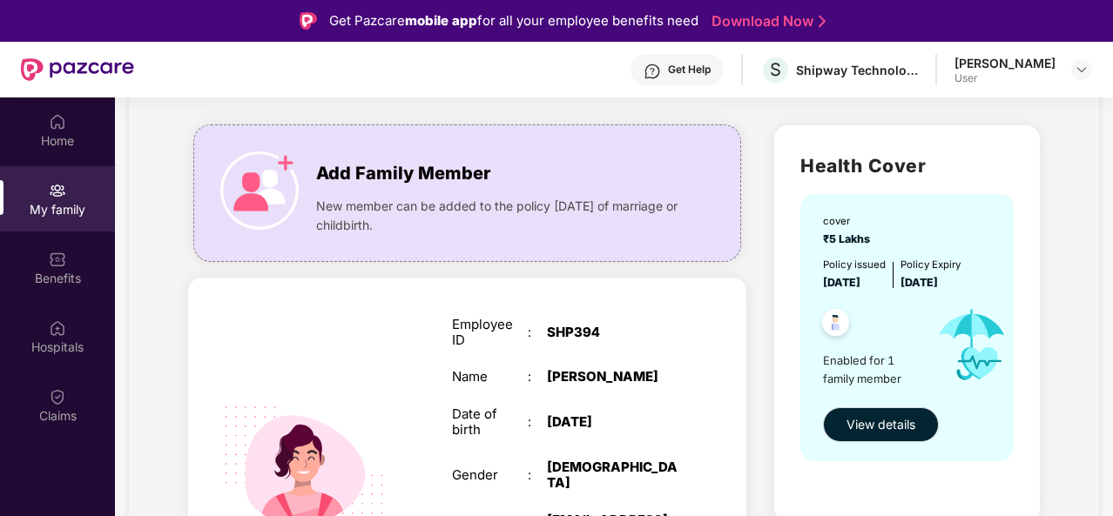
scroll to position [225, 0]
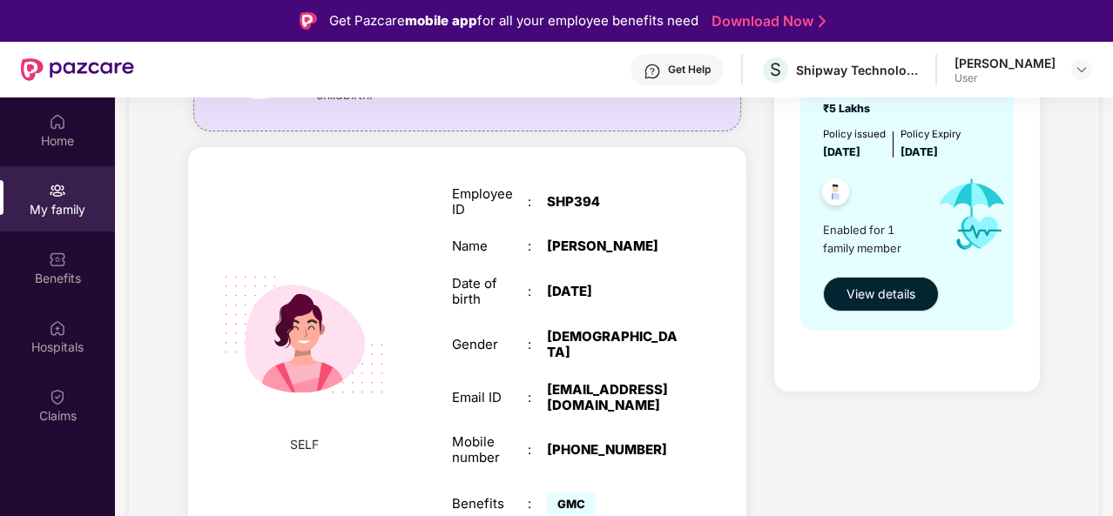
click at [568, 492] on span "GMC" at bounding box center [571, 504] width 49 height 24
click at [566, 494] on span "GMC" at bounding box center [571, 504] width 49 height 24
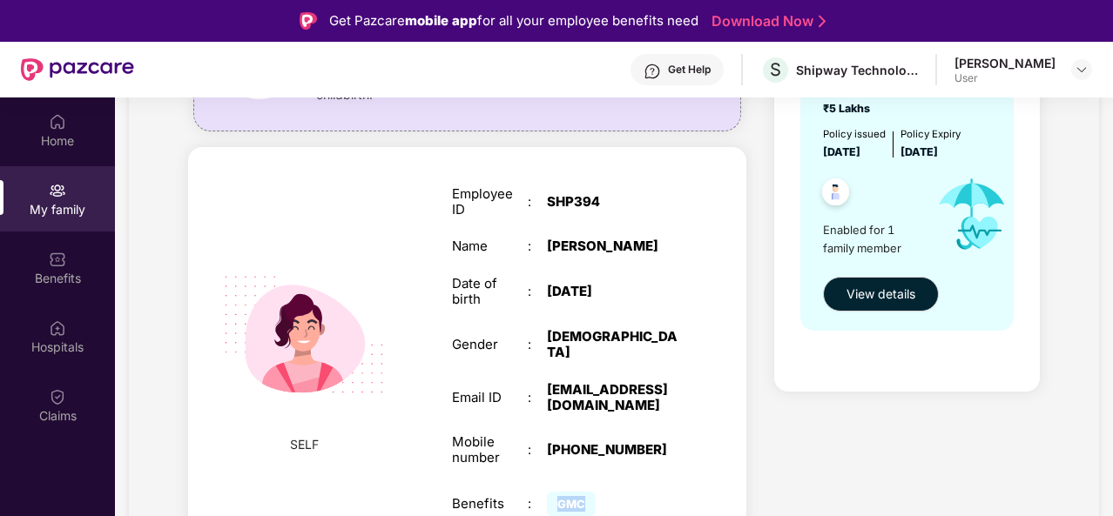
scroll to position [0, 0]
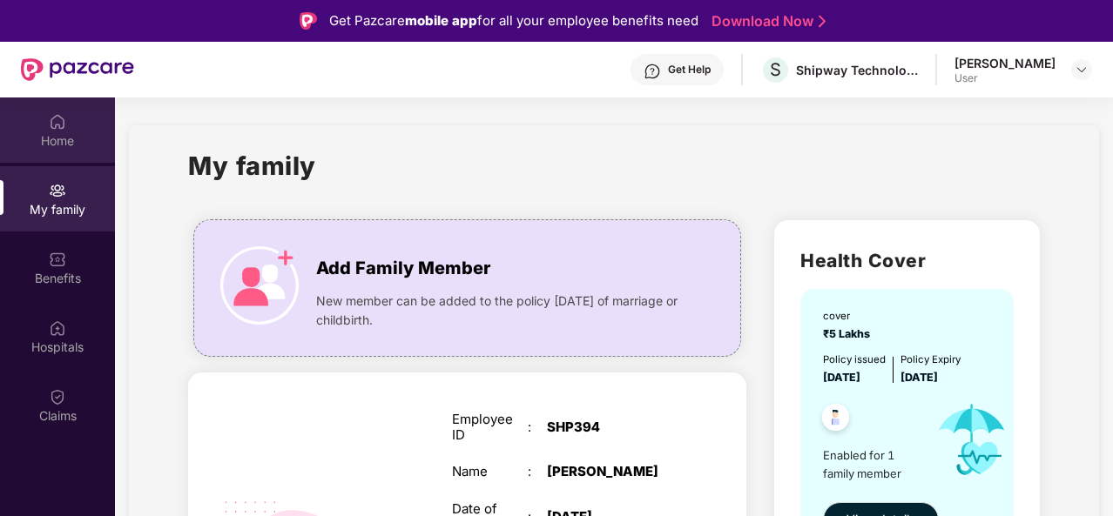
click at [45, 114] on div "Home" at bounding box center [57, 129] width 115 height 65
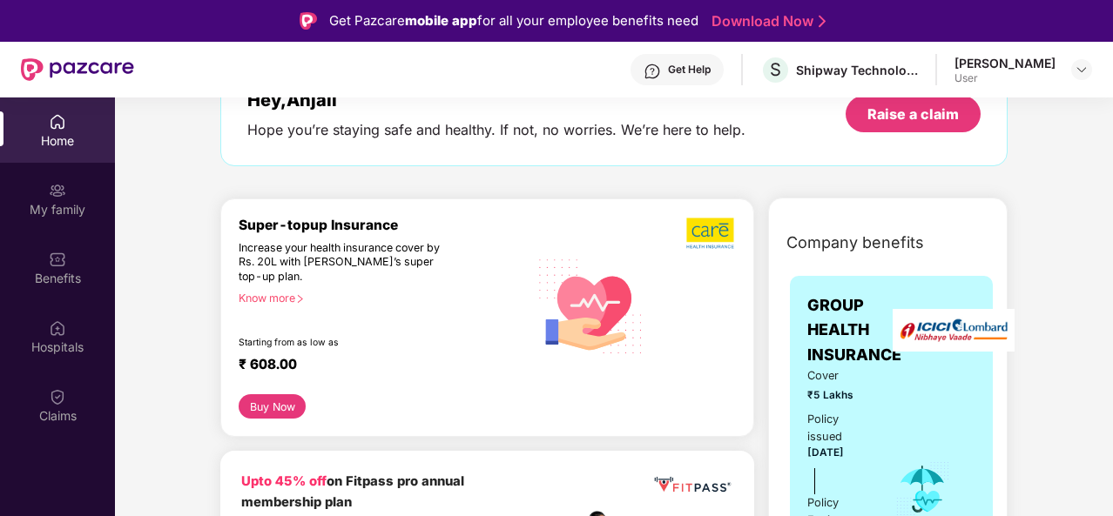
scroll to position [125, 0]
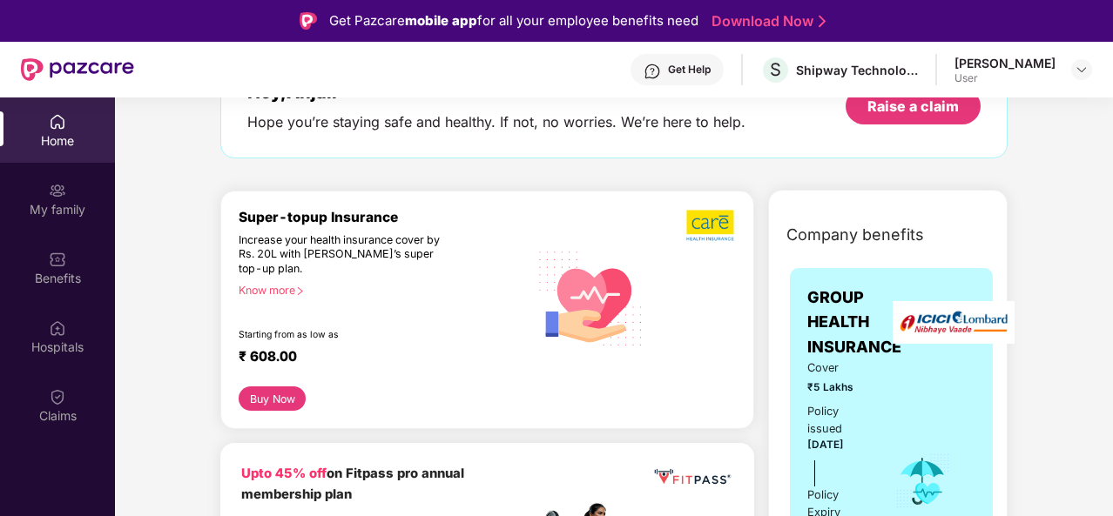
click at [287, 299] on div "Super-topup Insurance Increase your health insurance cover by Rs. 20L with [PER…" at bounding box center [384, 298] width 290 height 178
click at [286, 291] on div "Know more" at bounding box center [378, 290] width 279 height 12
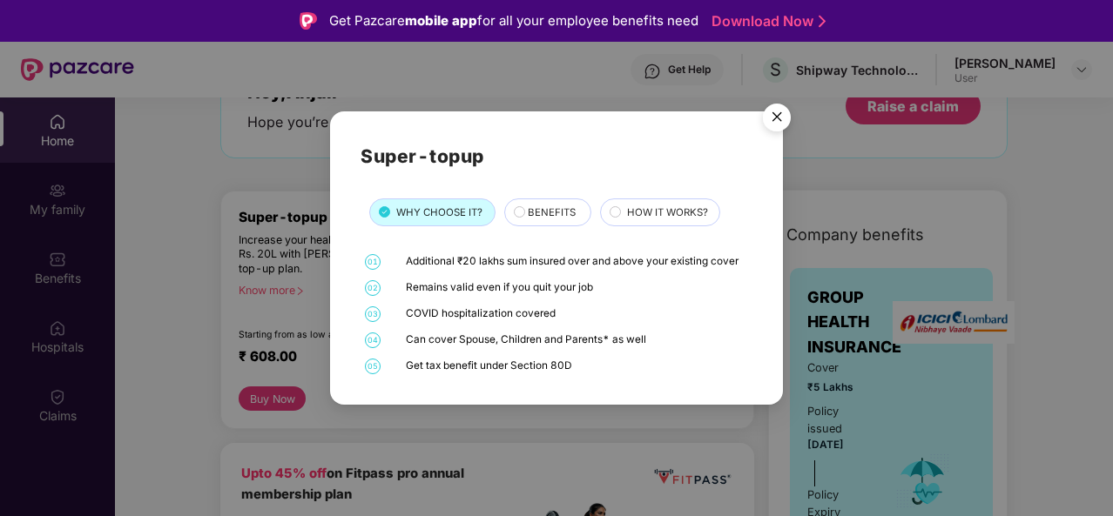
click at [628, 206] on span "HOW IT WORKS?" at bounding box center [667, 213] width 81 height 16
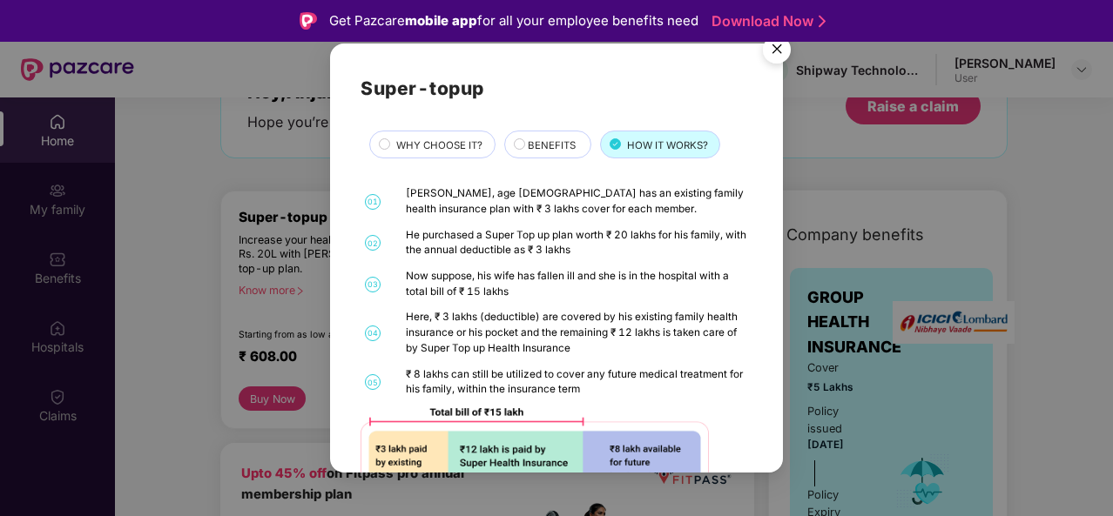
click at [774, 56] on img "Close" at bounding box center [776, 52] width 49 height 49
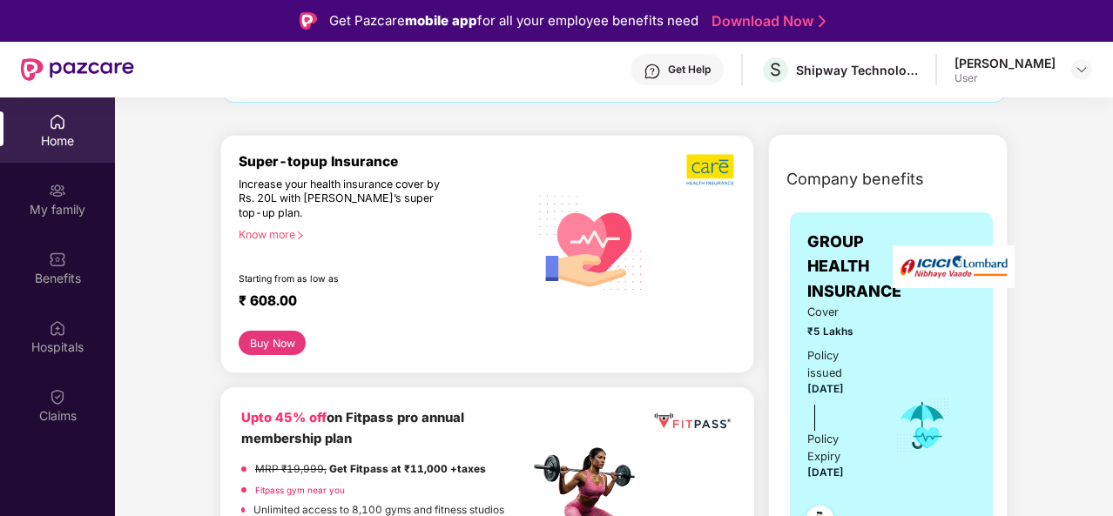
scroll to position [202, 0]
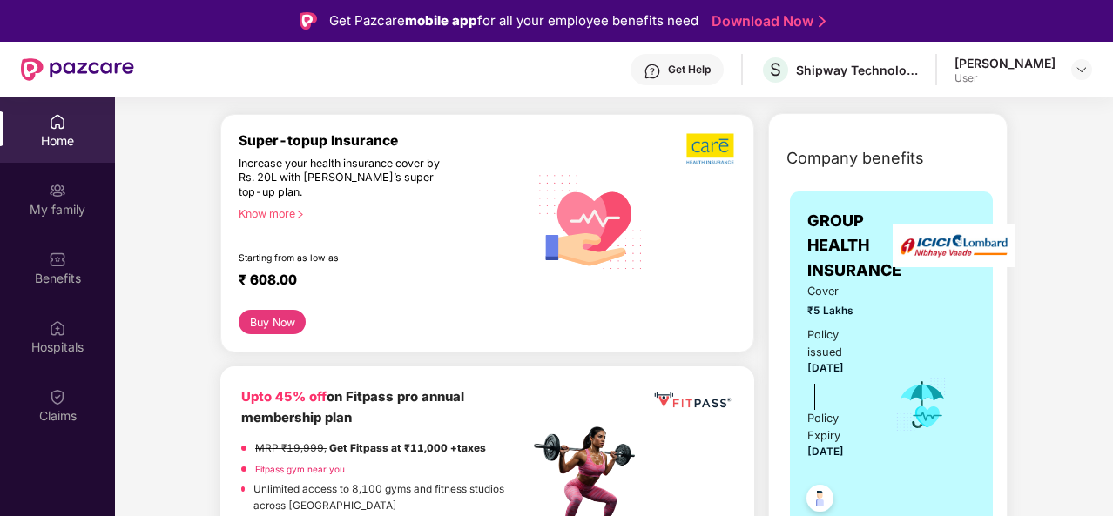
drag, startPoint x: 496, startPoint y: 298, endPoint x: 176, endPoint y: 328, distance: 321.8
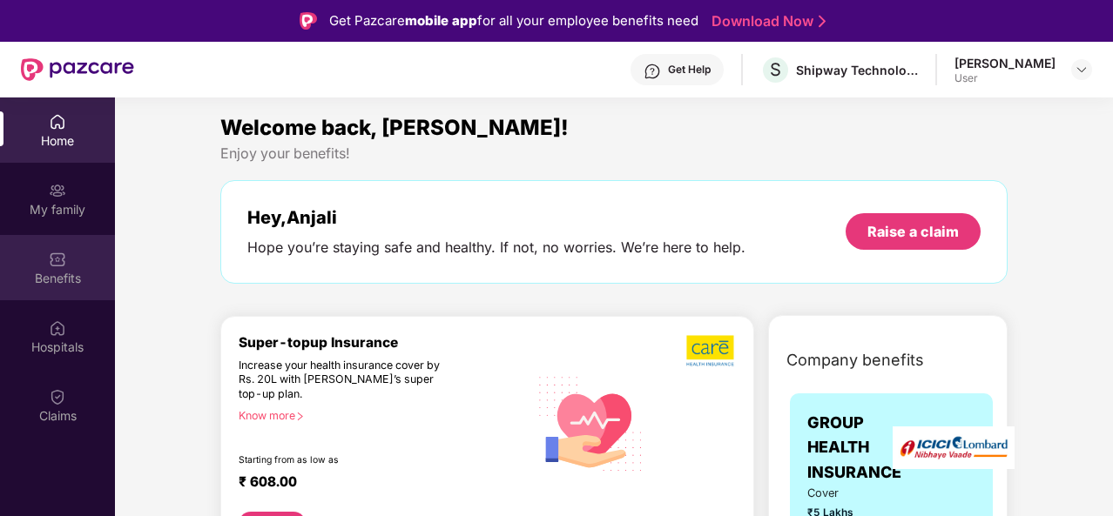
click at [65, 253] on img at bounding box center [57, 259] width 17 height 17
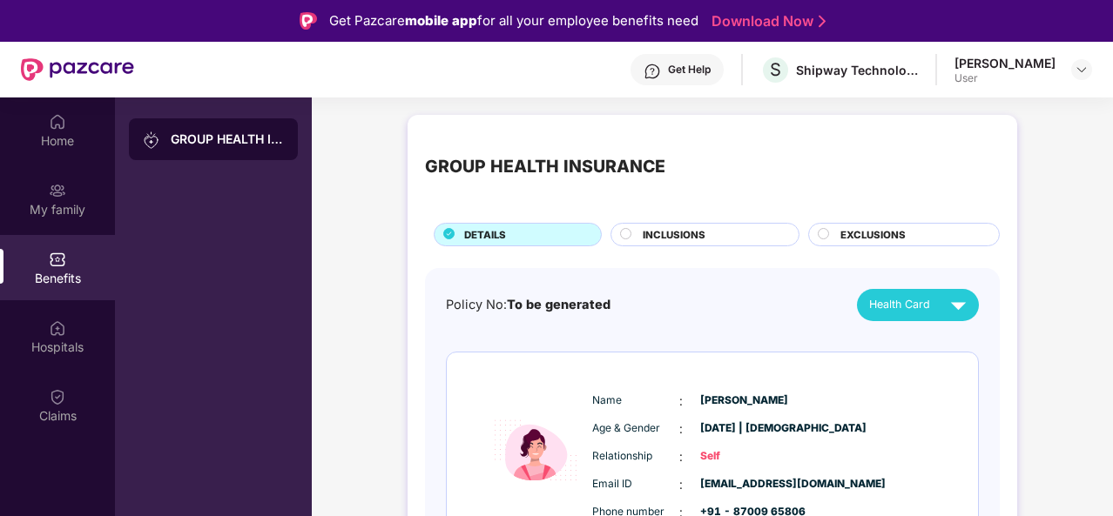
click at [741, 234] on div "INCLUSIONS" at bounding box center [712, 236] width 156 height 18
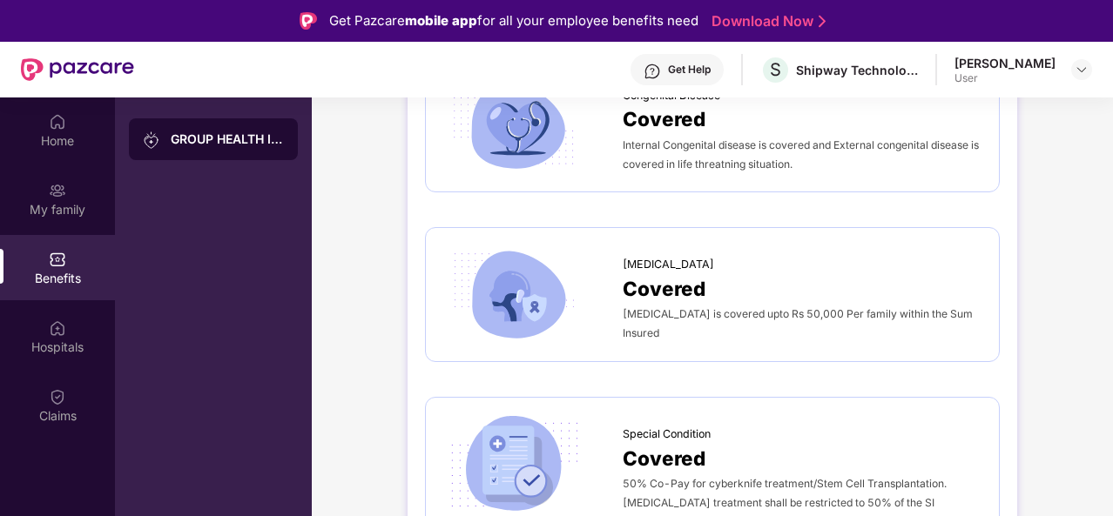
scroll to position [2895, 0]
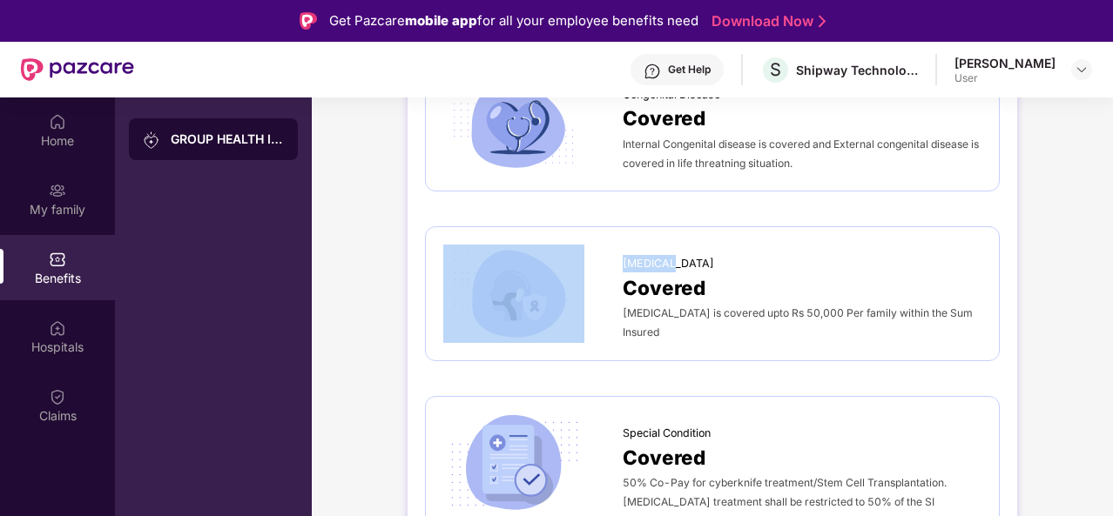
drag, startPoint x: 615, startPoint y: 262, endPoint x: 669, endPoint y: 269, distance: 54.4
click at [669, 269] on div "[MEDICAL_DATA] Covered [MEDICAL_DATA] is covered upto Rs 50,000 Per family with…" at bounding box center [712, 294] width 538 height 98
copy div "[MEDICAL_DATA]"
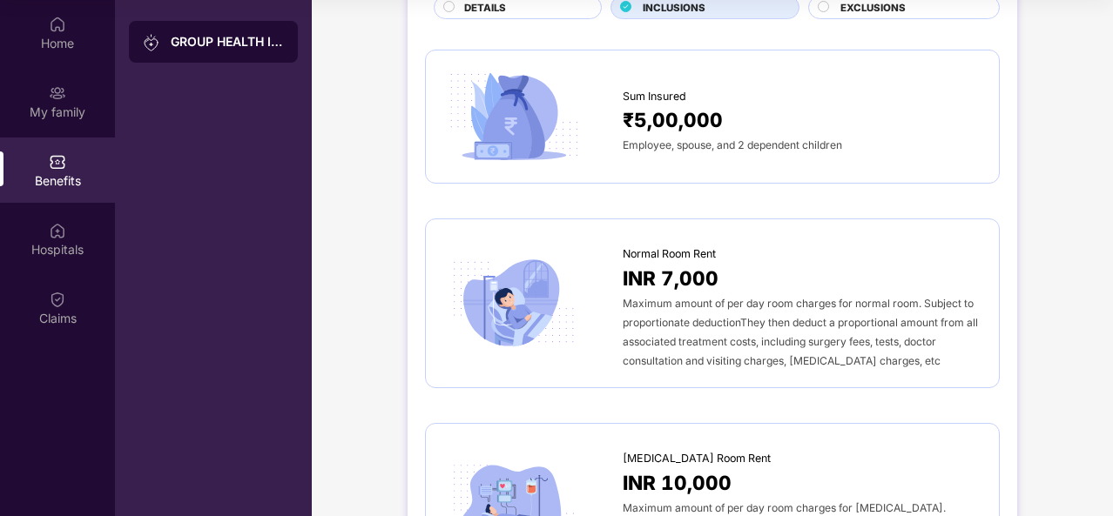
scroll to position [0, 0]
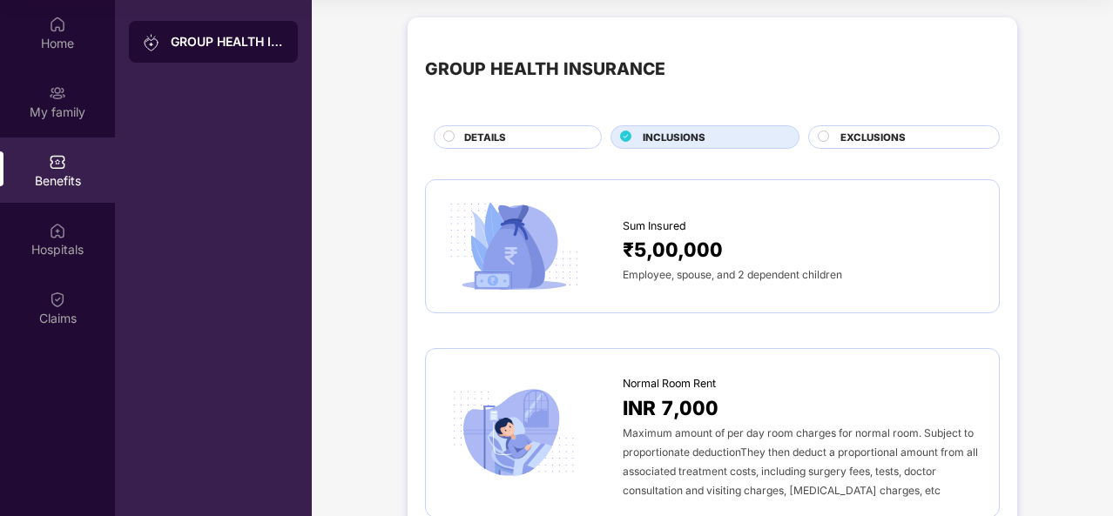
click at [861, 131] on span "EXCLUSIONS" at bounding box center [872, 138] width 65 height 16
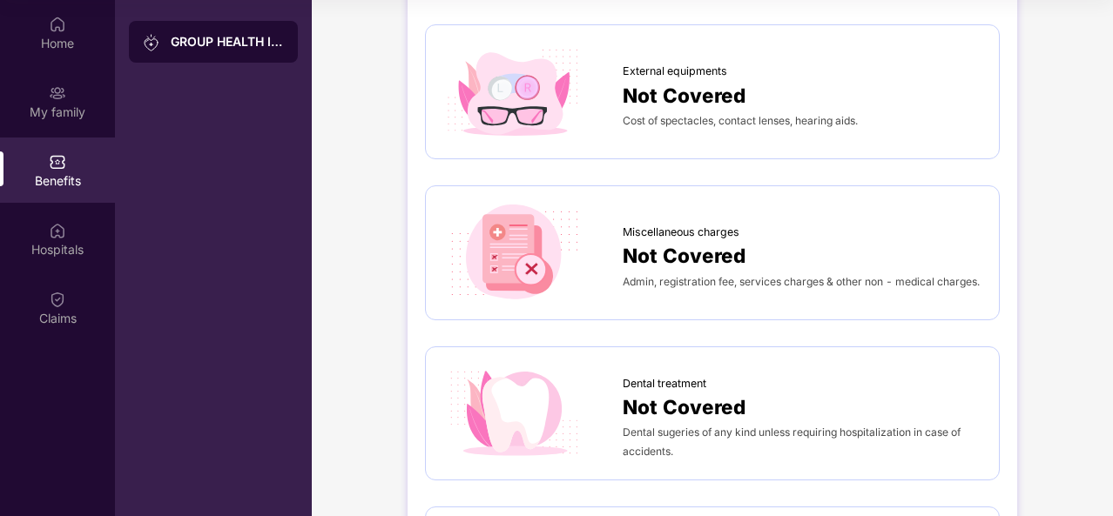
scroll to position [477, 0]
